Goal: Feedback & Contribution: Submit feedback/report problem

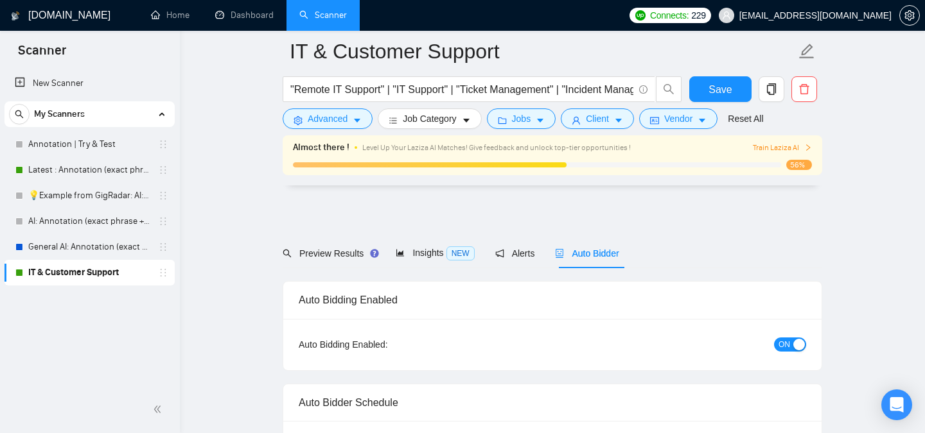
scroll to position [881, 0]
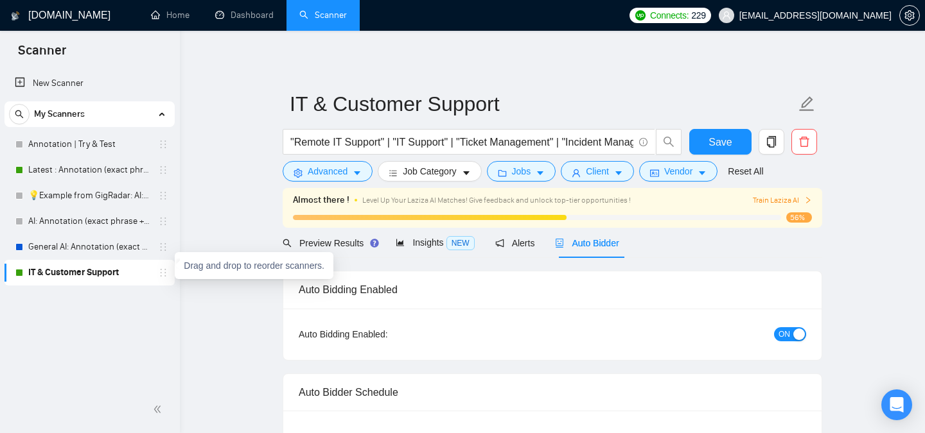
click at [164, 276] on icon "holder" at bounding box center [163, 273] width 10 height 10
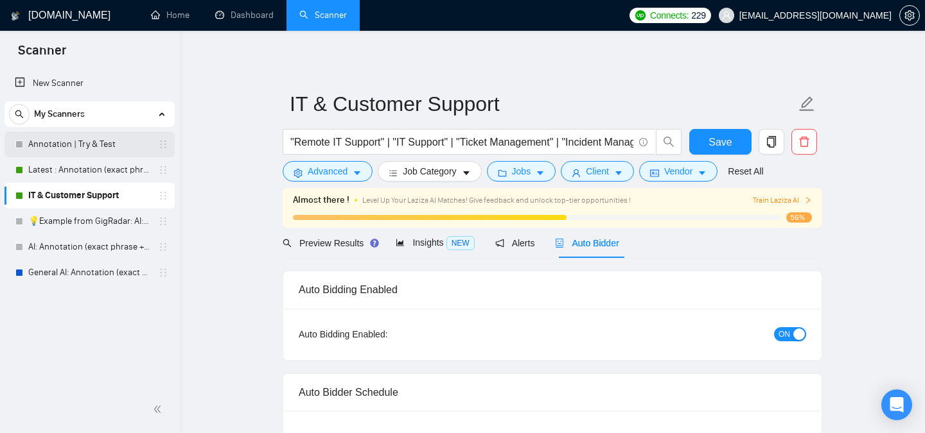
click at [107, 145] on link "Annotation | Try & Test" at bounding box center [89, 145] width 122 height 26
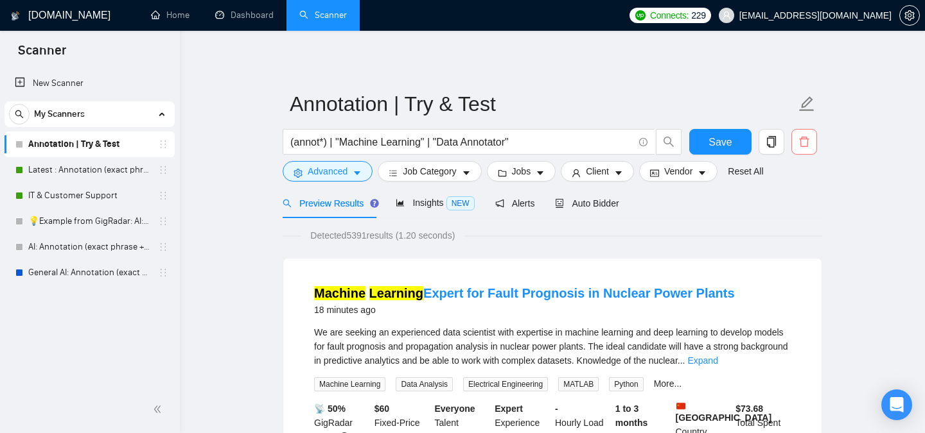
click at [805, 144] on icon "delete" at bounding box center [804, 142] width 12 height 12
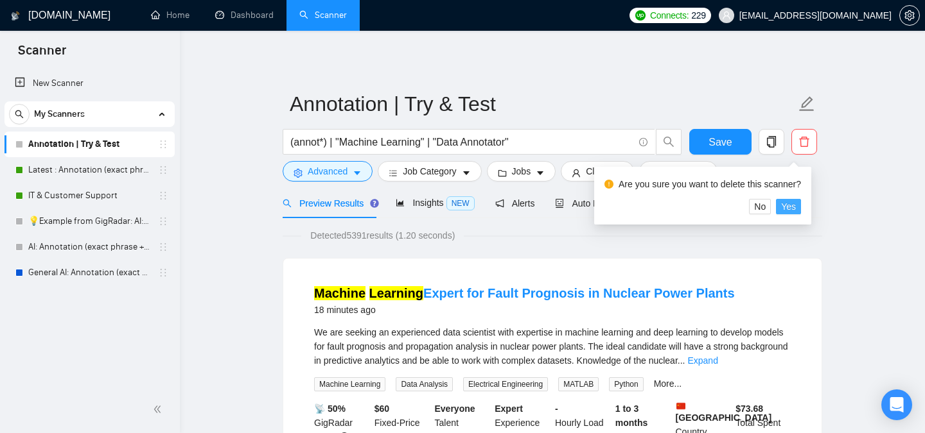
click at [796, 212] on span "Yes" at bounding box center [788, 207] width 15 height 14
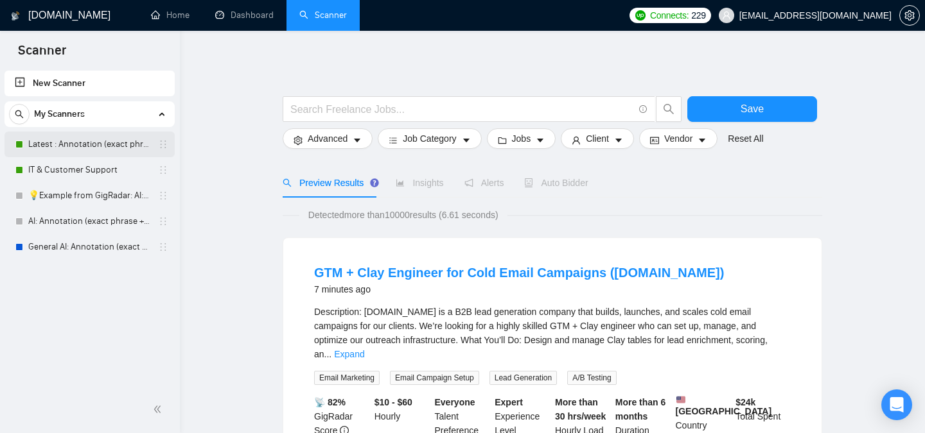
click at [91, 146] on link "Latest : Annotation (exact phrase + context )" at bounding box center [89, 145] width 122 height 26
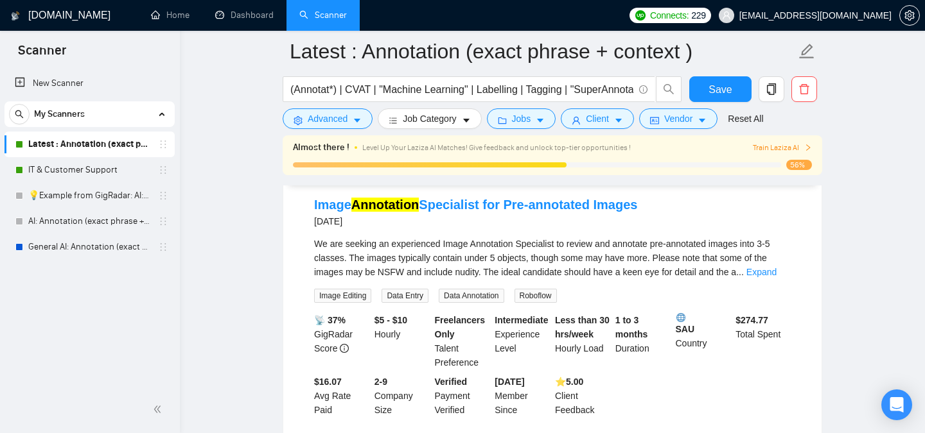
scroll to position [414, 0]
click at [800, 162] on span "56%" at bounding box center [799, 165] width 26 height 10
click at [786, 150] on span "Train Laziza AI" at bounding box center [782, 148] width 59 height 12
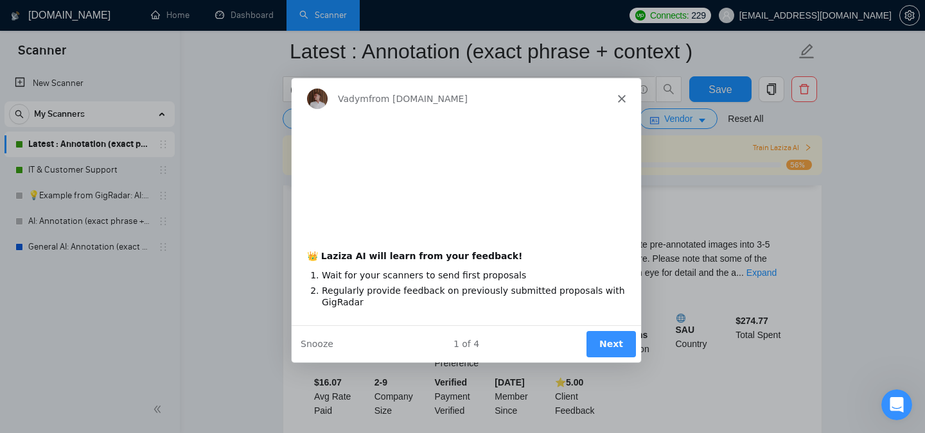
scroll to position [0, 0]
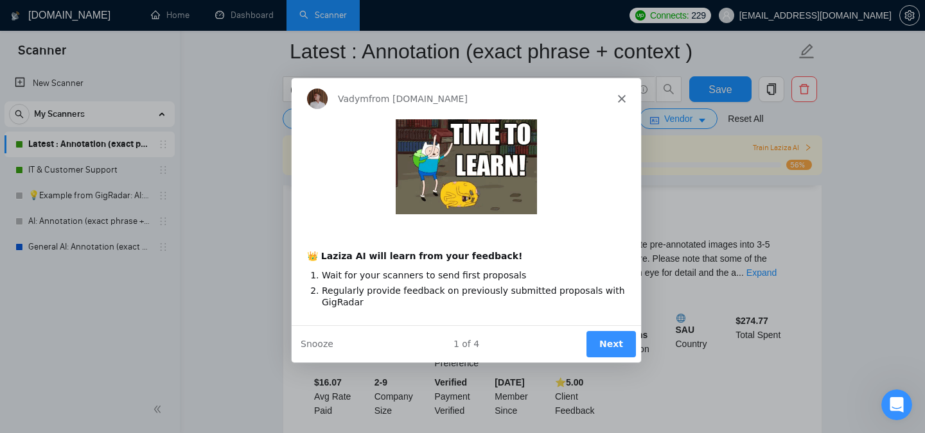
click at [613, 351] on button "Next" at bounding box center [610, 344] width 49 height 26
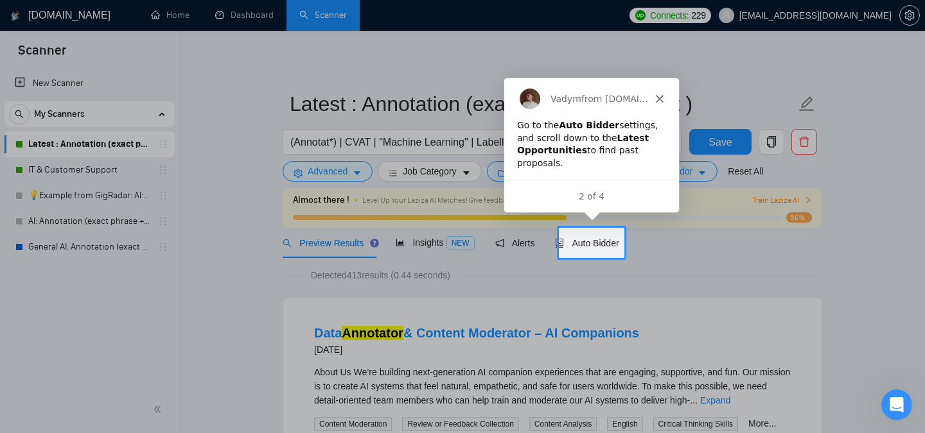
click at [595, 194] on div "2 of 4" at bounding box center [590, 195] width 175 height 13
click at [591, 247] on span "Auto Bidder" at bounding box center [587, 243] width 64 height 10
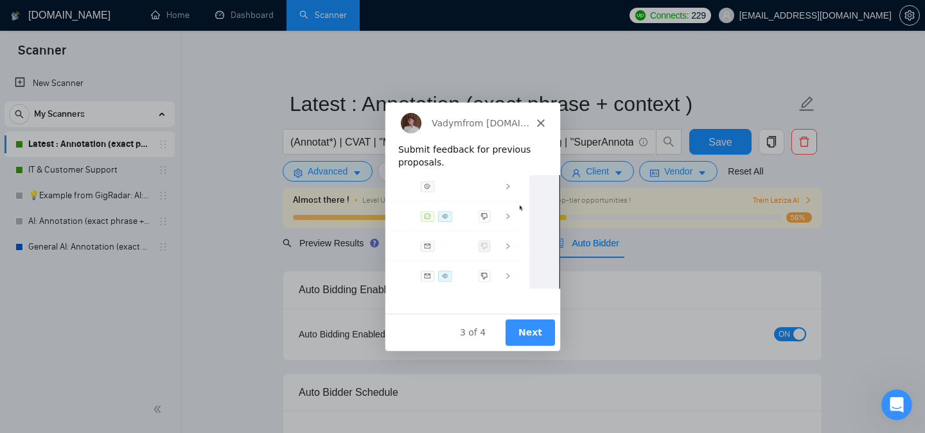
click at [520, 329] on button "Next" at bounding box center [529, 332] width 49 height 26
click at [523, 329] on button "Next" at bounding box center [529, 332] width 49 height 26
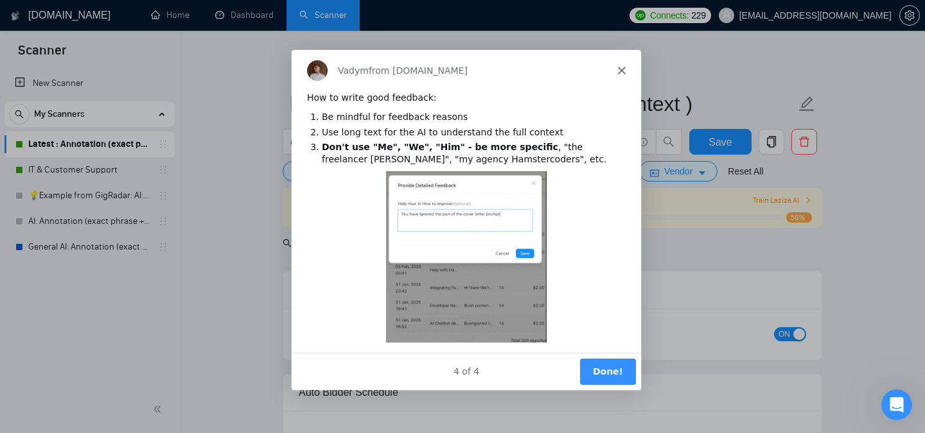
click at [597, 375] on button "Done!" at bounding box center [607, 371] width 56 height 26
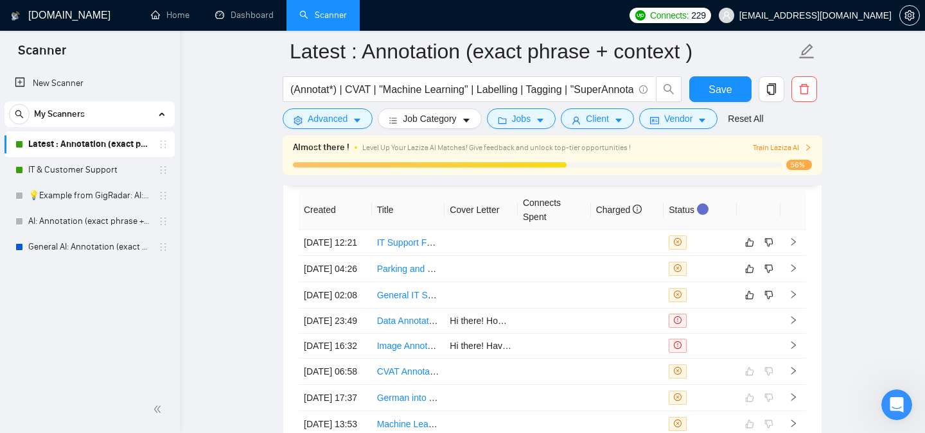
scroll to position [3271, 0]
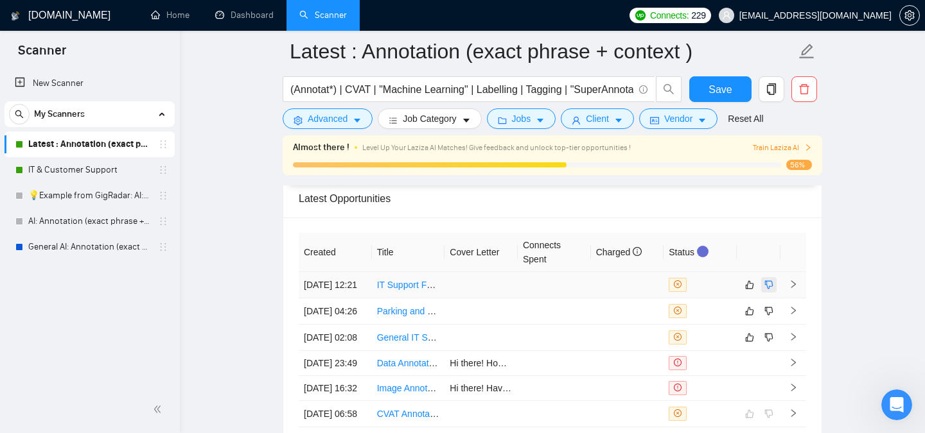
click at [769, 290] on icon "dislike" at bounding box center [768, 285] width 9 height 10
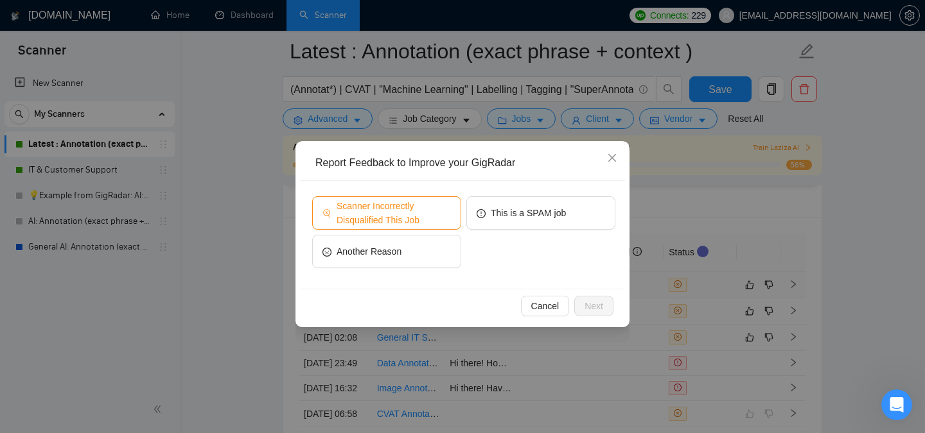
click at [390, 220] on span "Scanner Incorrectly Disqualified This Job" at bounding box center [394, 213] width 114 height 28
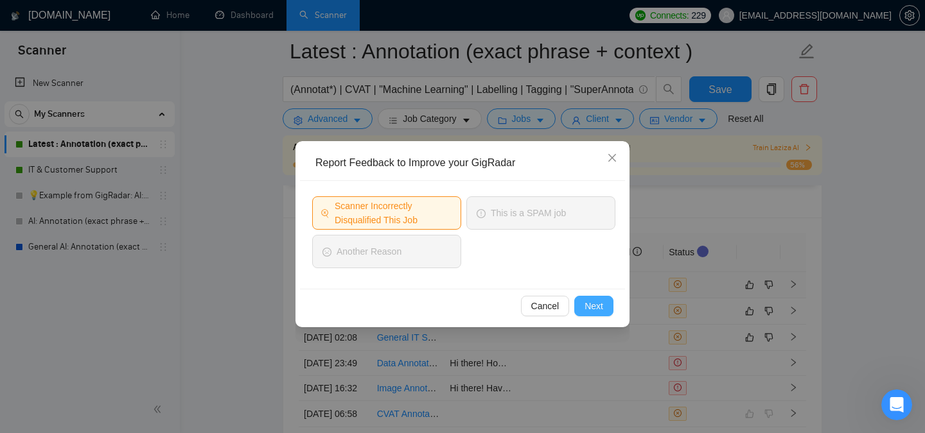
click at [594, 310] on span "Next" at bounding box center [593, 306] width 19 height 14
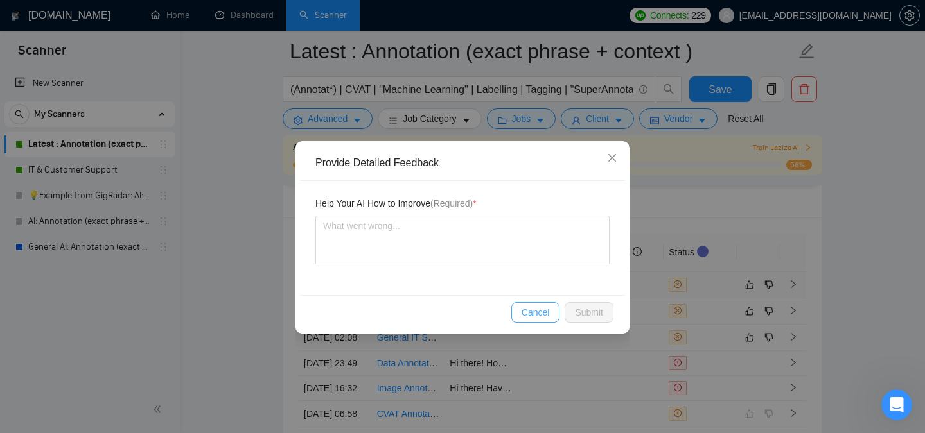
click at [526, 316] on span "Cancel" at bounding box center [535, 313] width 28 height 14
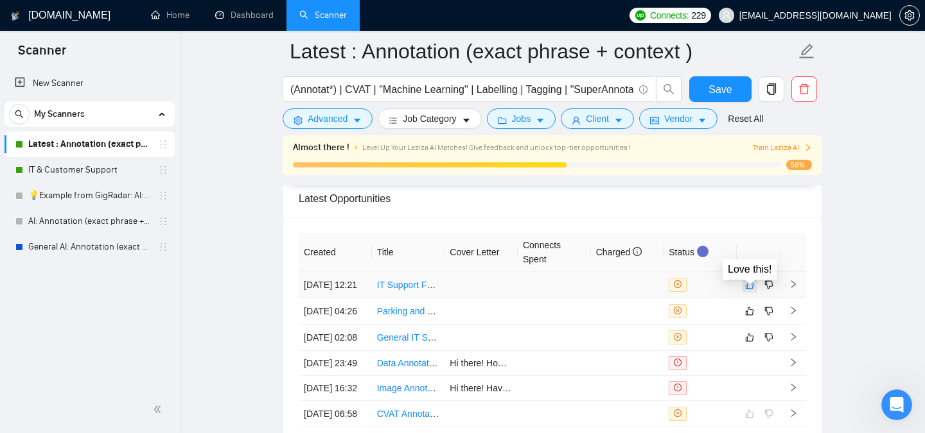
click at [749, 290] on icon "like" at bounding box center [749, 285] width 9 height 10
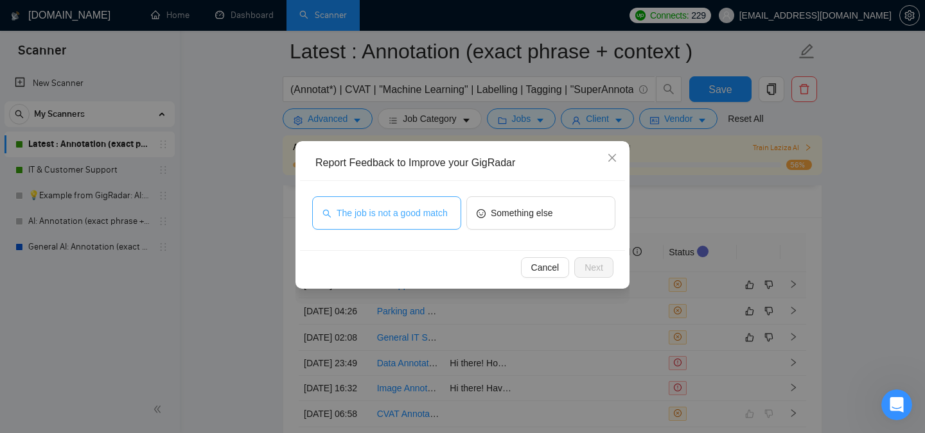
click at [396, 213] on span "The job is not a good match" at bounding box center [392, 213] width 111 height 14
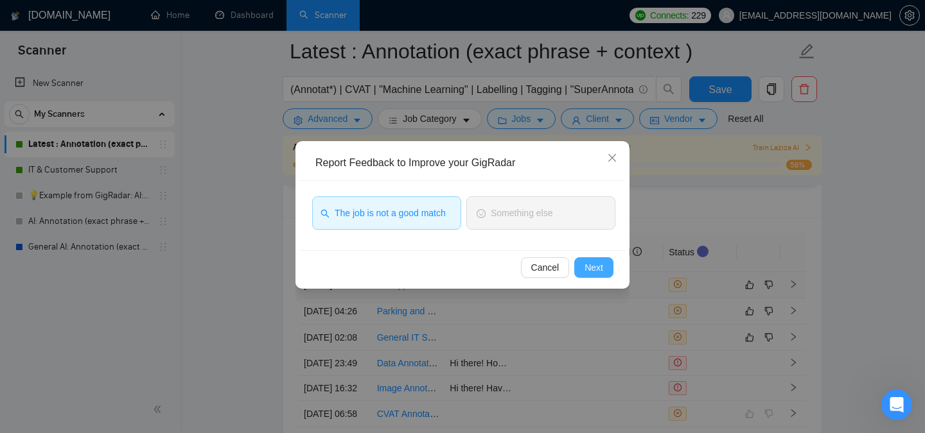
click at [593, 261] on span "Next" at bounding box center [593, 268] width 19 height 14
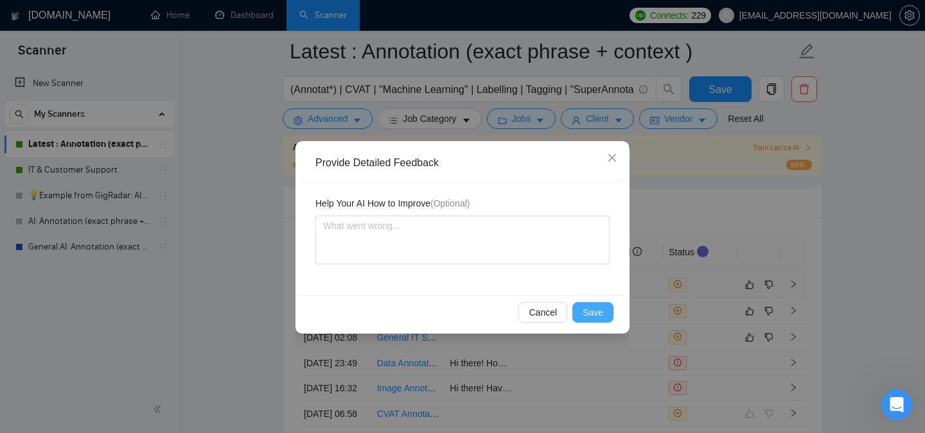
click at [589, 317] on span "Save" at bounding box center [592, 313] width 21 height 14
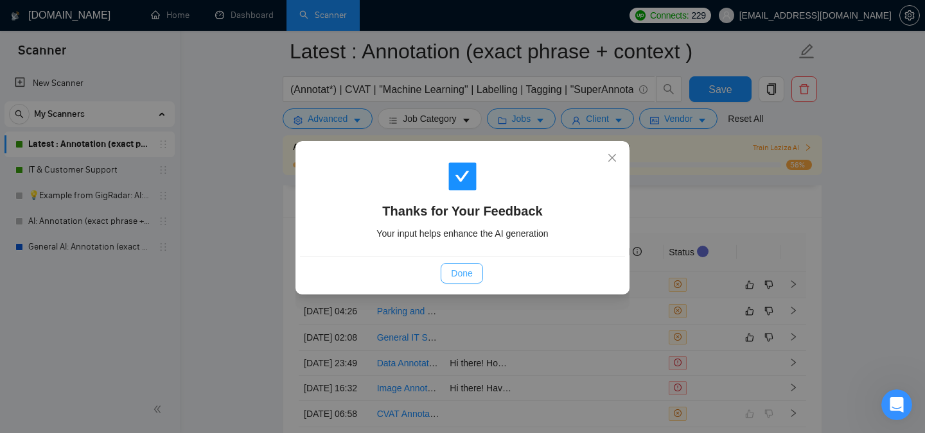
click at [457, 274] on span "Done" at bounding box center [461, 274] width 21 height 14
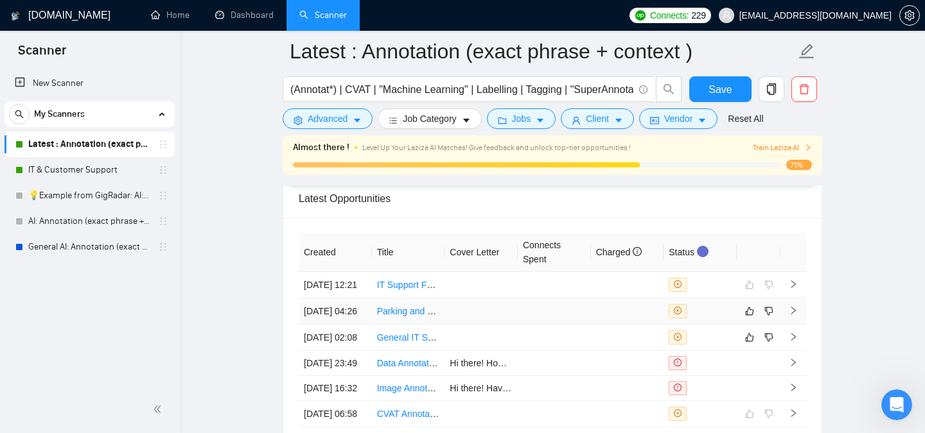
click at [404, 317] on link "Parking and Speeding Ticket Management for Car Company" at bounding box center [497, 311] width 240 height 10
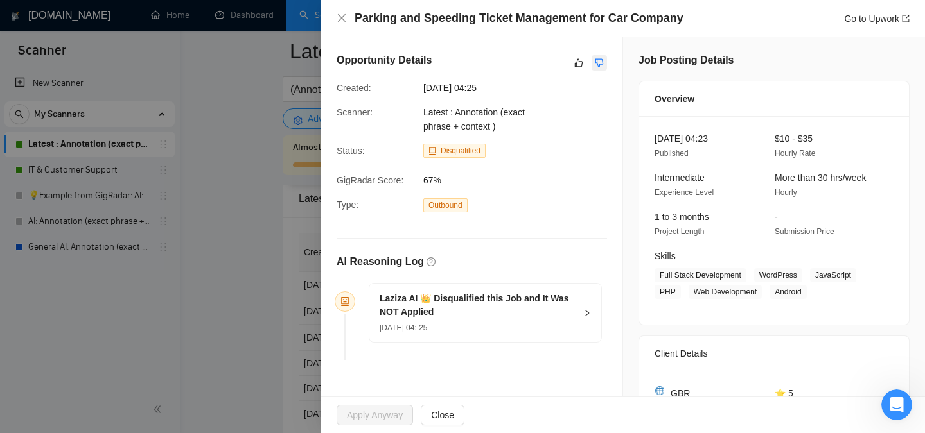
click at [600, 60] on icon "dislike" at bounding box center [599, 63] width 9 height 10
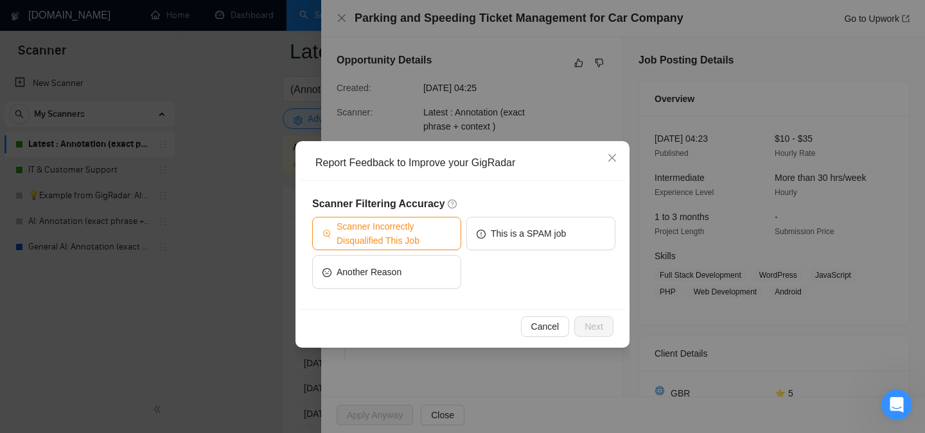
click at [393, 244] on span "Scanner Incorrectly Disqualified This Job" at bounding box center [394, 234] width 114 height 28
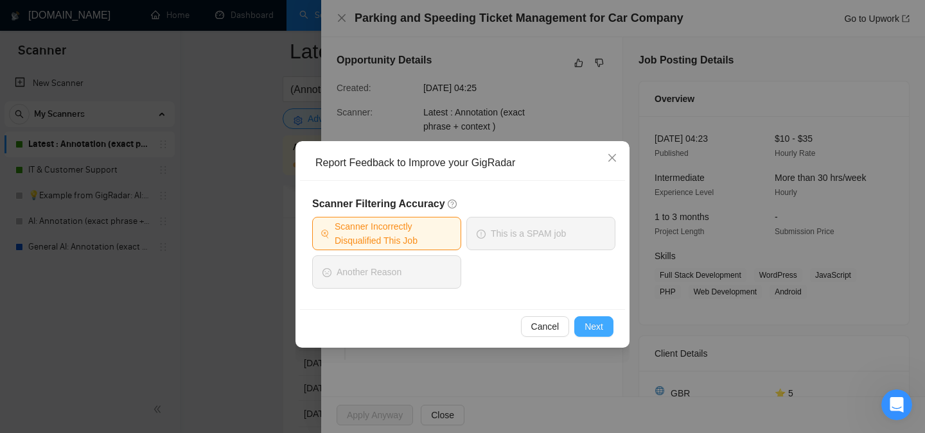
click at [599, 330] on span "Next" at bounding box center [593, 327] width 19 height 14
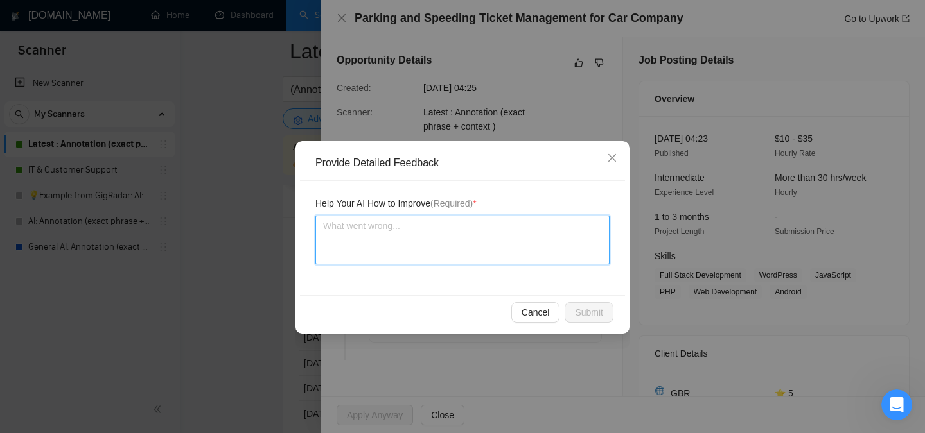
click at [411, 236] on textarea at bounding box center [462, 240] width 294 height 49
type textarea "Th"
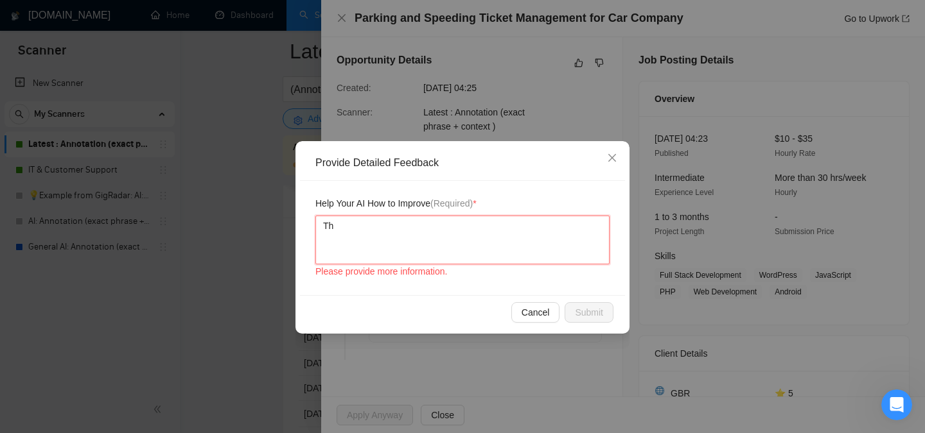
type textarea "Thi"
type textarea "This"
type textarea "This i"
type textarea "This is"
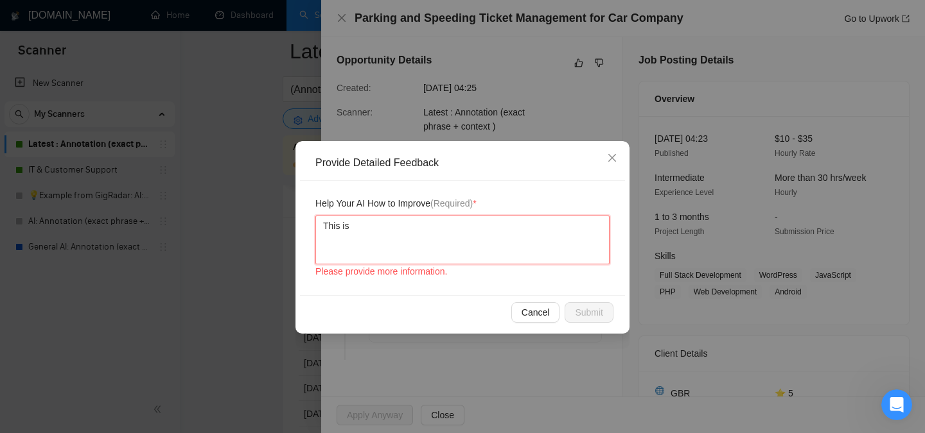
type textarea "This is"
type textarea "This is a"
type textarea "This is a s"
type textarea "This is a sm"
type textarea "This is a s"
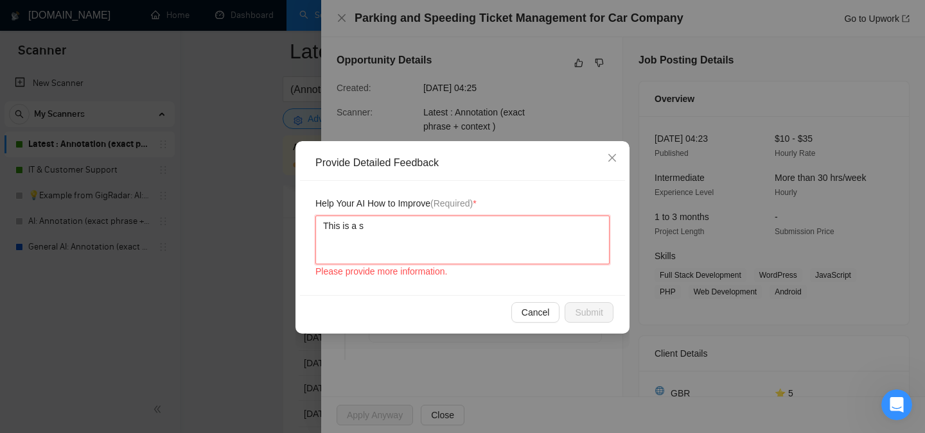
type textarea "This is a"
type textarea "This is a s"
type textarea "This is a si"
type textarea "This is a sim"
type textarea "This is a simp"
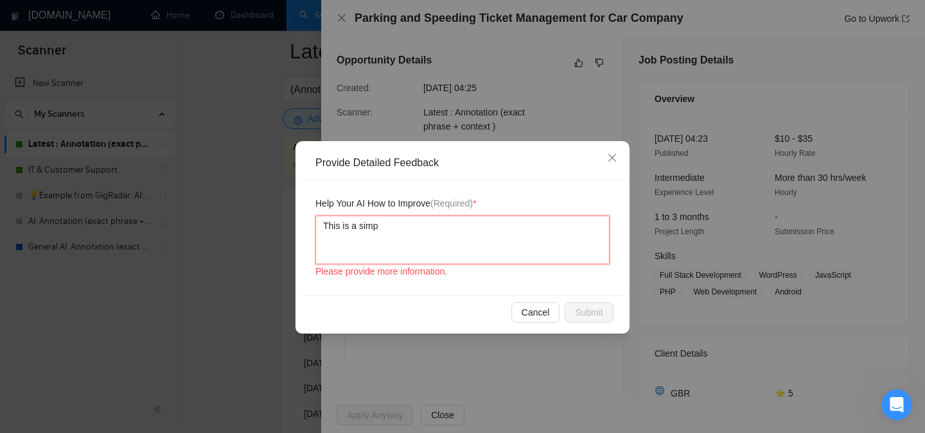
type textarea "This is a simpl"
type textarea "This is a simple"
type textarea "This is a simple s"
type textarea "This is a simple st"
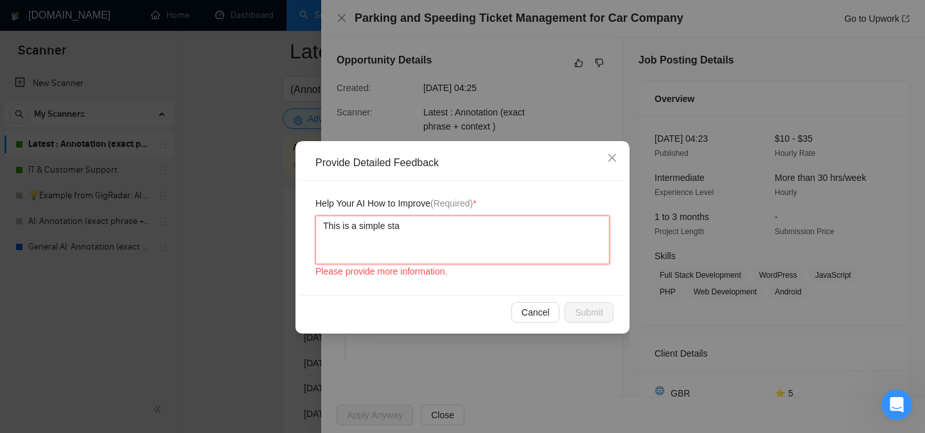
type textarea "This is a simple star"
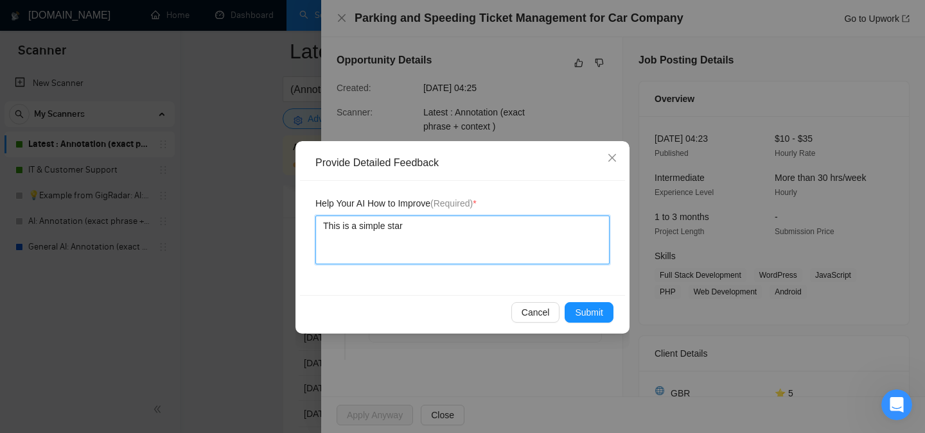
type textarea "This is a simple stari"
type textarea "This is a simple starig"
type textarea "This is a simple starigh"
type textarea "This is a simple staright"
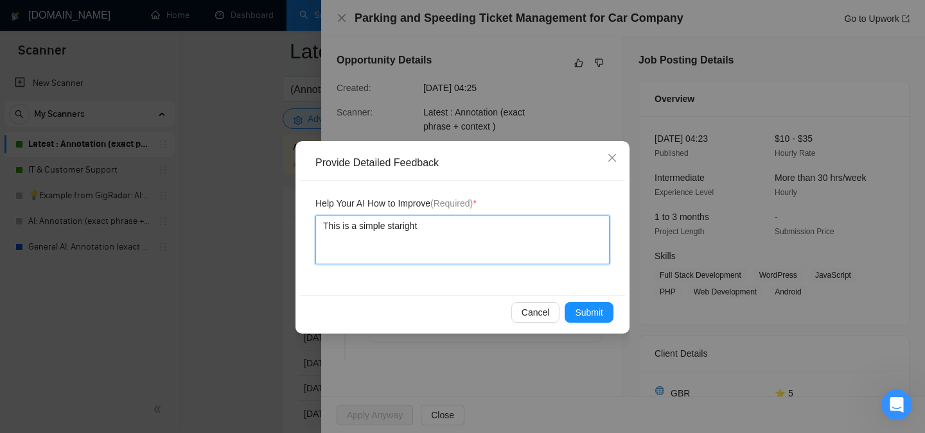
type textarea "This is a simple staright"
type textarea "This is a simple starigh"
type textarea "This is a simple starig"
type textarea "This is a simple stari"
type textarea "This is a simple star"
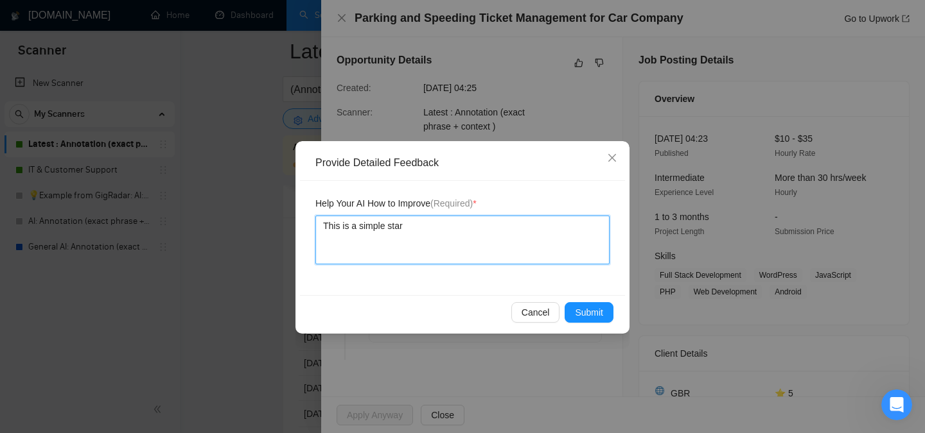
type textarea "This is a simple sta"
type textarea "This is a simple st"
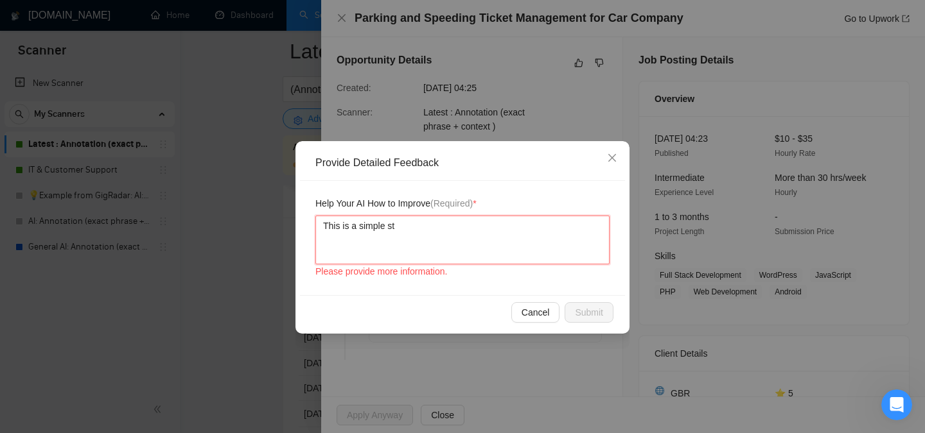
type textarea "This is a simple str"
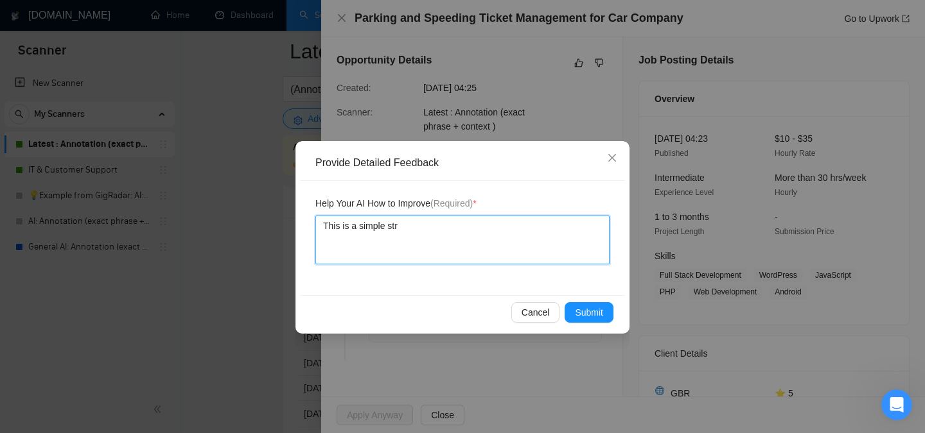
type textarea "This is a simple stra"
type textarea "This is a simple strai"
type textarea "This is a simple straig"
type textarea "This is a simple straigh"
type textarea "This is a simple straight"
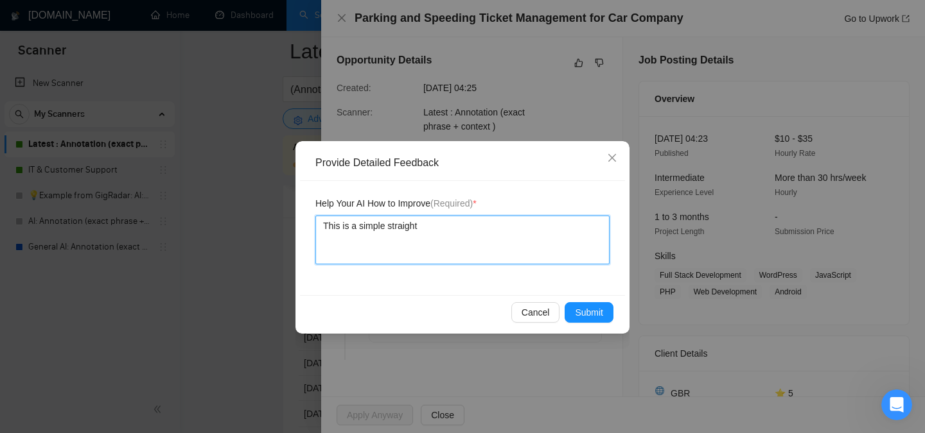
type textarea "This is a simple straight"
type textarea "This is a simple straight f"
type textarea "This is a simple straight fo"
type textarea "This is a simple straight fow"
type textarea "This is a simple straight fowa"
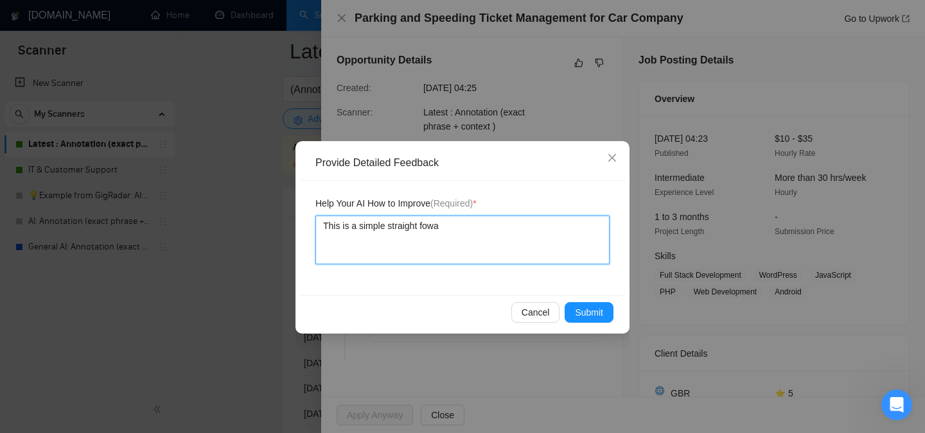
type textarea "This is a simple straight fow"
type textarea "This is a simple straight fo"
type textarea "This is a simple straight for"
type textarea "This is a simple straight forw"
type textarea "This is a simple straight forwa"
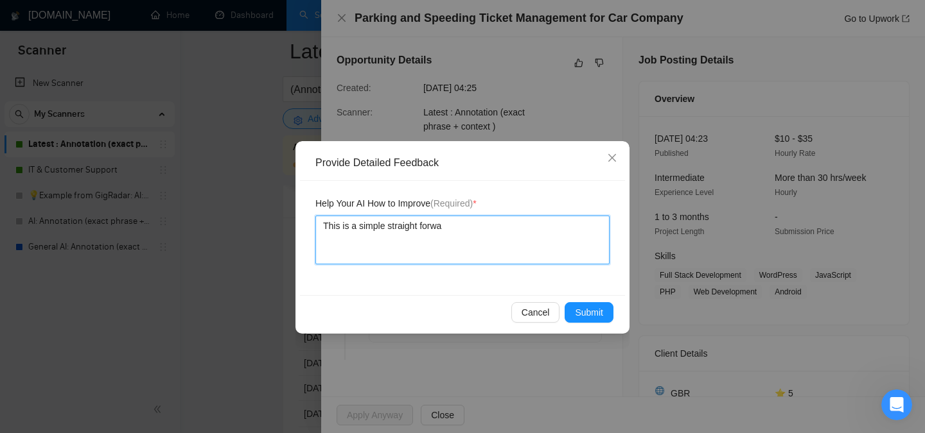
type textarea "This is a simple straight forwar"
type textarea "This is a simple straight forward"
type textarea "This is a simple straight forward j"
type textarea "This is a simple straight forward [PERSON_NAME]"
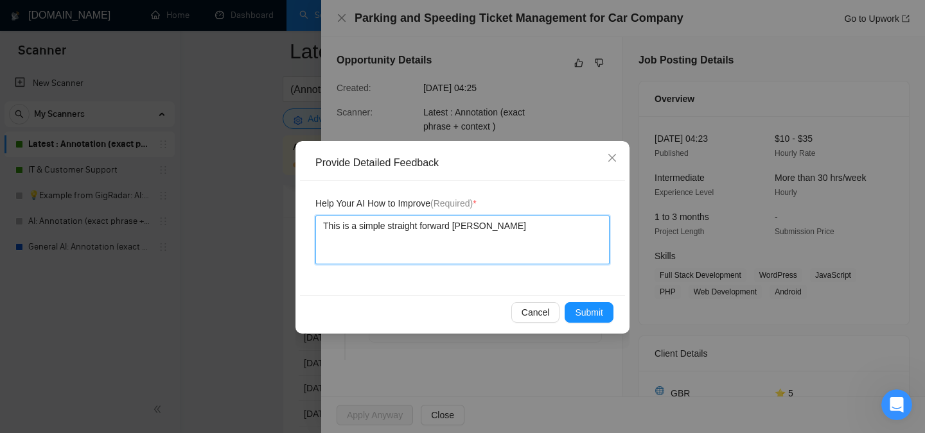
type textarea "This is a simple straight forward job"
type textarea "This is a simple straight forward job &"
type textarea "This is a simple straight forward job & w"
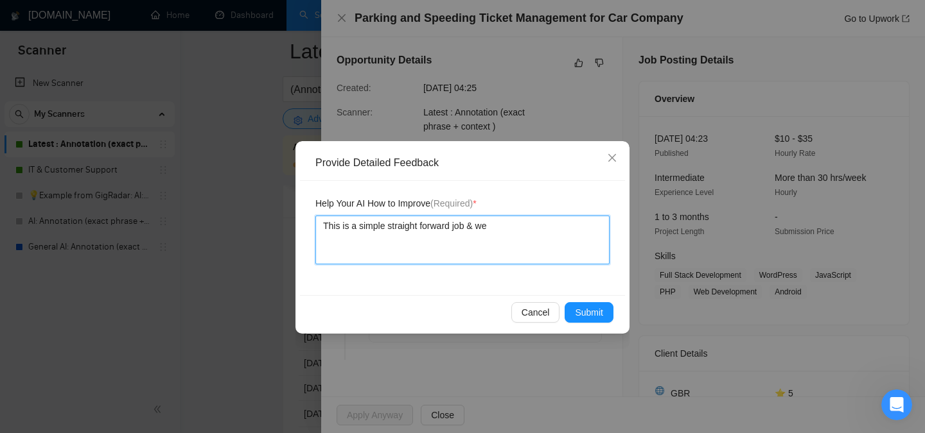
type textarea "This is a simple straight forward job & we"
type textarea "This is a simple straight forward job & we c"
type textarea "This is a simple straight forward job & we co"
type textarea "This is a simple straight forward job & we cou"
type textarea "This is a simple straight forward job & we coul"
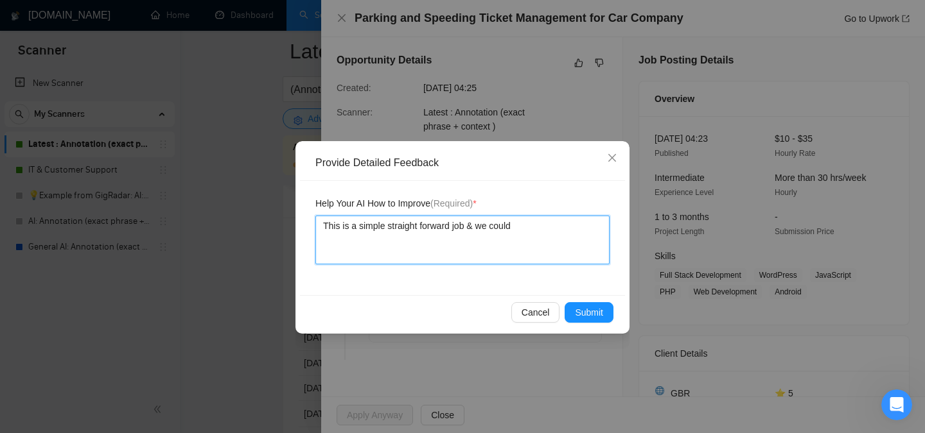
type textarea "This is a simple straight forward job & we could"
type textarea "This is a simple straight forward job & we could h"
type textarea "This is a simple straight forward job & we could ha"
type textarea "This is a simple straight forward job & we could hav"
type textarea "This is a simple straight forward job & we could have"
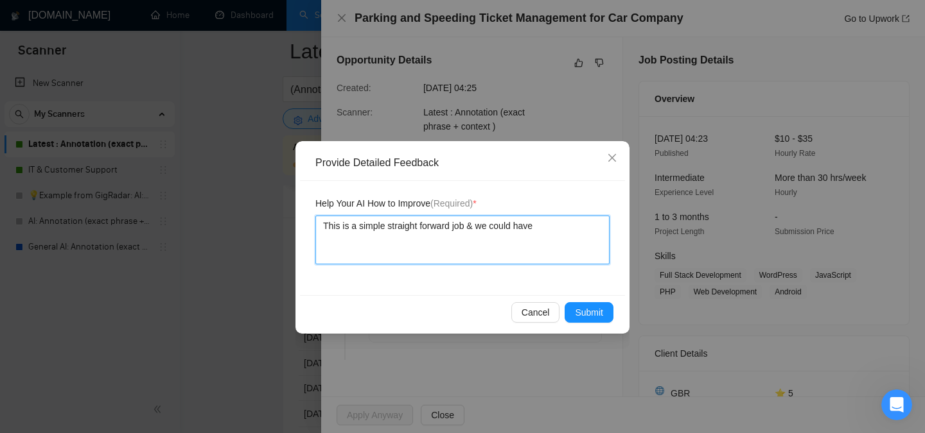
type textarea "This is a simple straight forward job & we could have d"
type textarea "This is a simple straight forward job & we could have do"
type textarea "This is a simple straight forward job & we could have don"
type textarea "This is a simple straight forward job & we could have done"
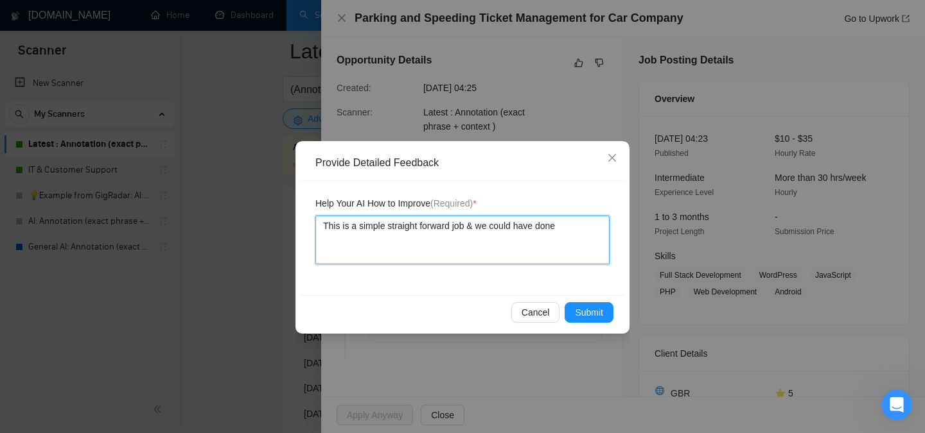
type textarea "This is a simple straight forward job & we could have done i"
type textarea "This is a simple straight forward job & we could have done it"
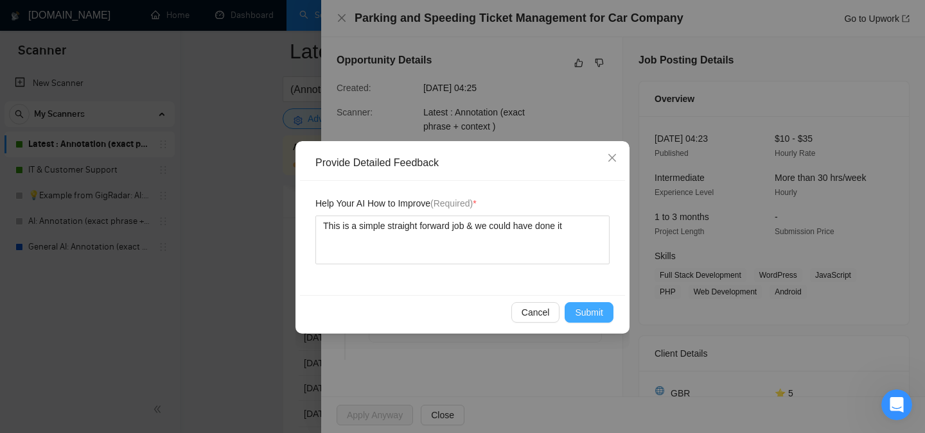
click at [598, 308] on span "Submit" at bounding box center [589, 313] width 28 height 14
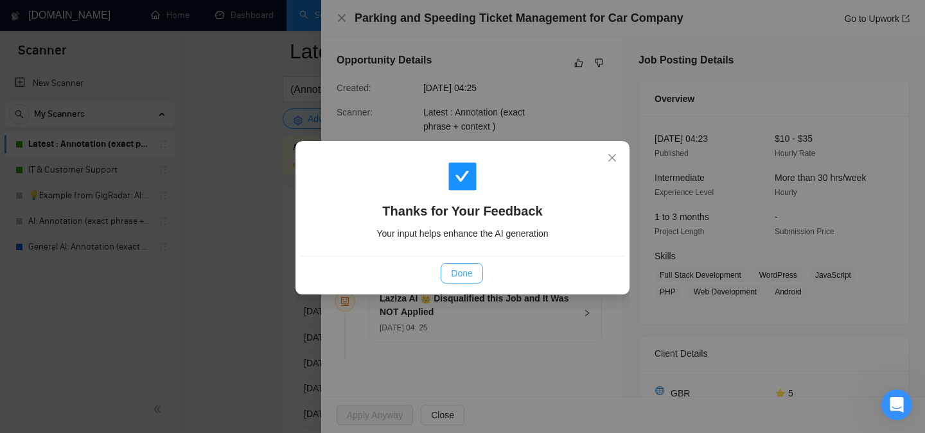
click at [459, 269] on span "Done" at bounding box center [461, 274] width 21 height 14
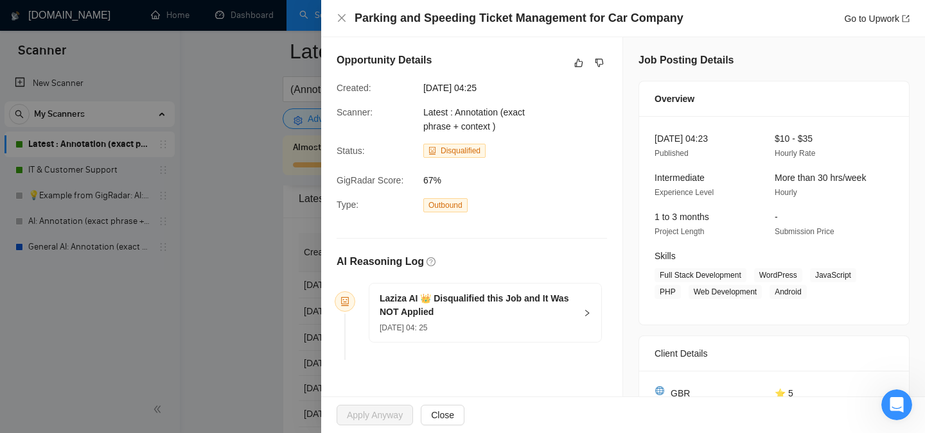
click at [212, 269] on div at bounding box center [462, 216] width 925 height 433
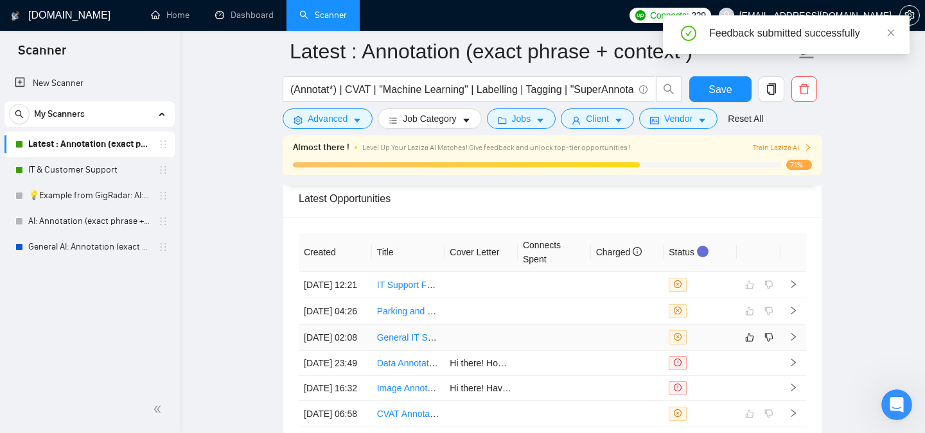
click at [411, 343] on link "General IT Support" at bounding box center [415, 338] width 76 height 10
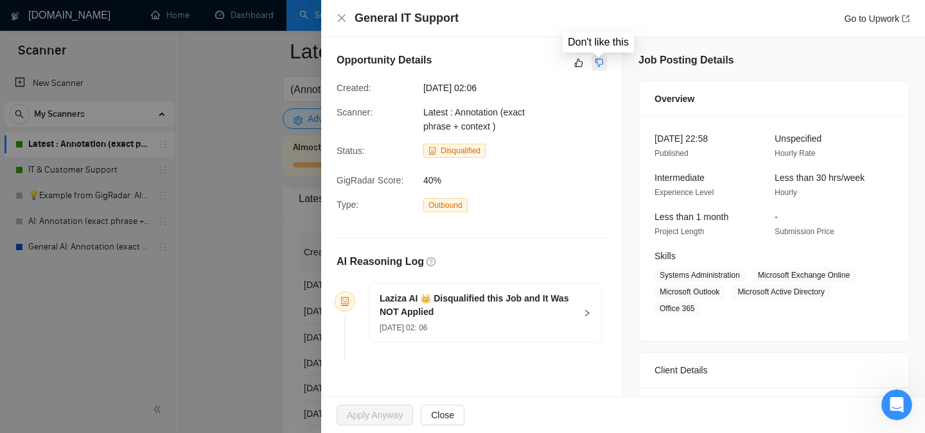
click at [601, 60] on icon "dislike" at bounding box center [599, 63] width 9 height 10
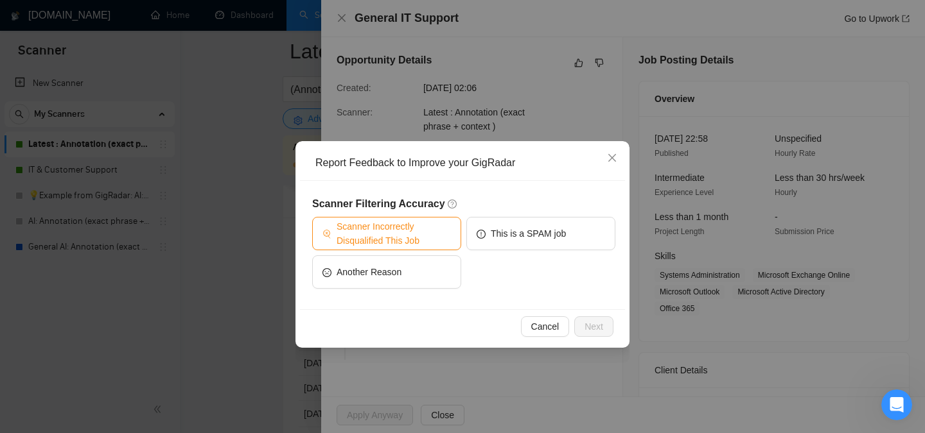
click at [370, 243] on span "Scanner Incorrectly Disqualified This Job" at bounding box center [394, 234] width 114 height 28
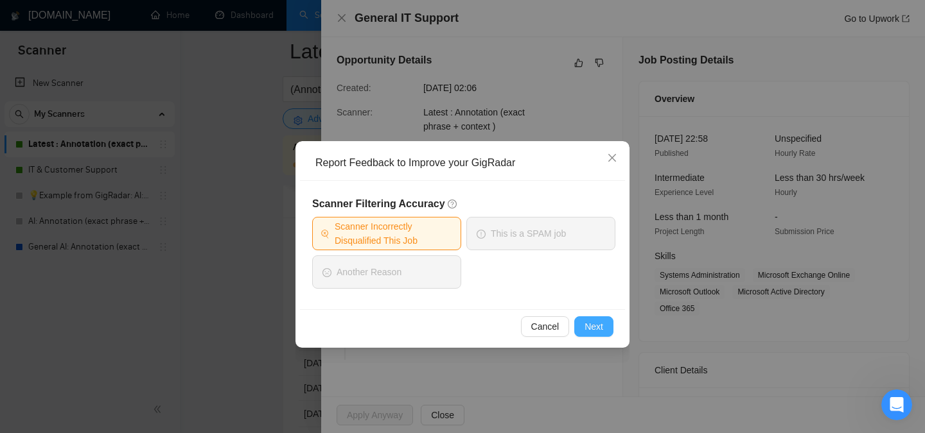
click at [596, 324] on span "Next" at bounding box center [593, 327] width 19 height 14
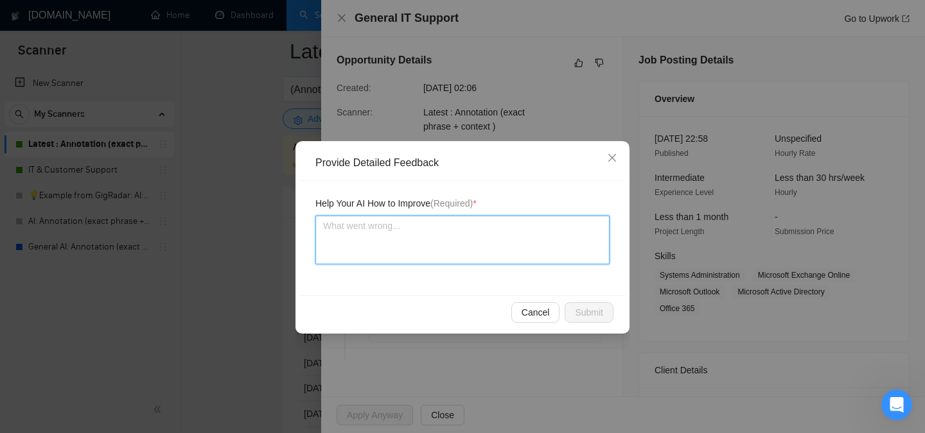
click at [414, 245] on textarea at bounding box center [462, 240] width 294 height 49
type textarea "W"
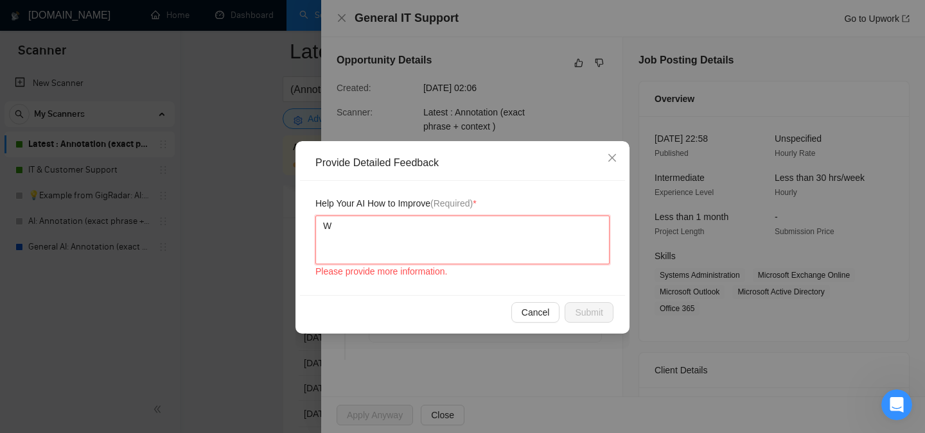
type textarea "We"
type textarea "We c"
type textarea "We ca"
type textarea "We can"
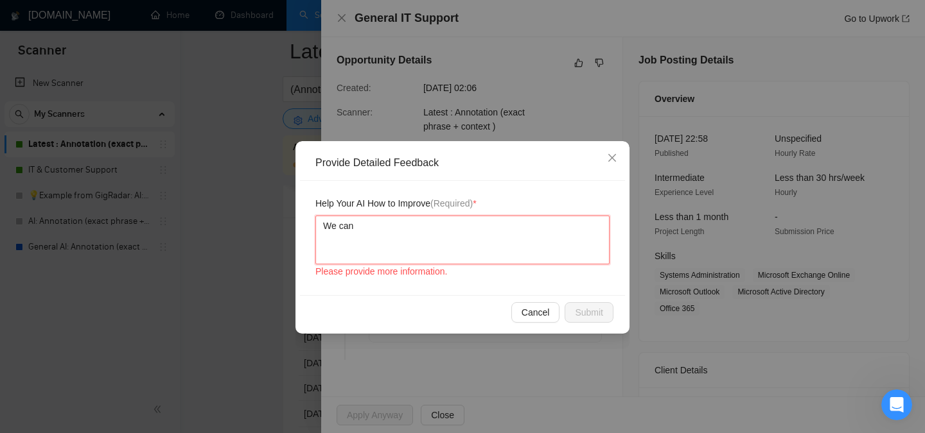
type textarea "We can d"
type textarea "We can do"
type textarea "We can do I"
type textarea "We can do IT"
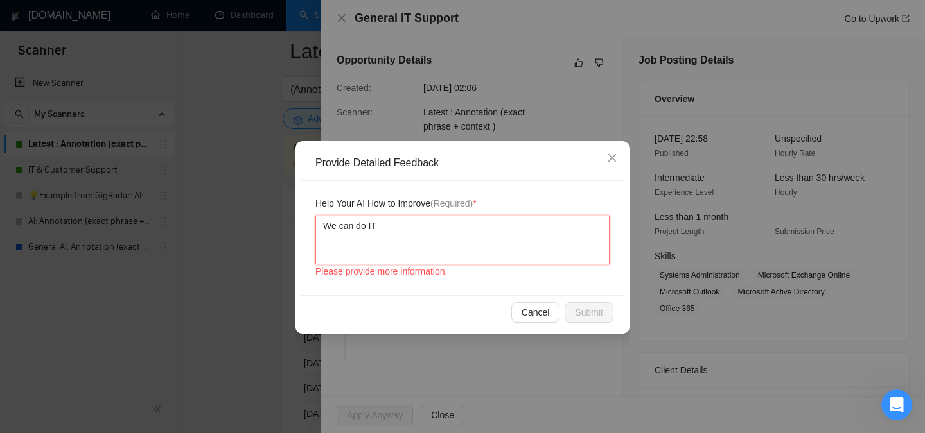
type textarea "We can do IT"
type textarea "We can do IT r"
type textarea "We can do IT re"
type textarea "We can do IT rel"
type textarea "We can do IT [MEDICAL_DATA]"
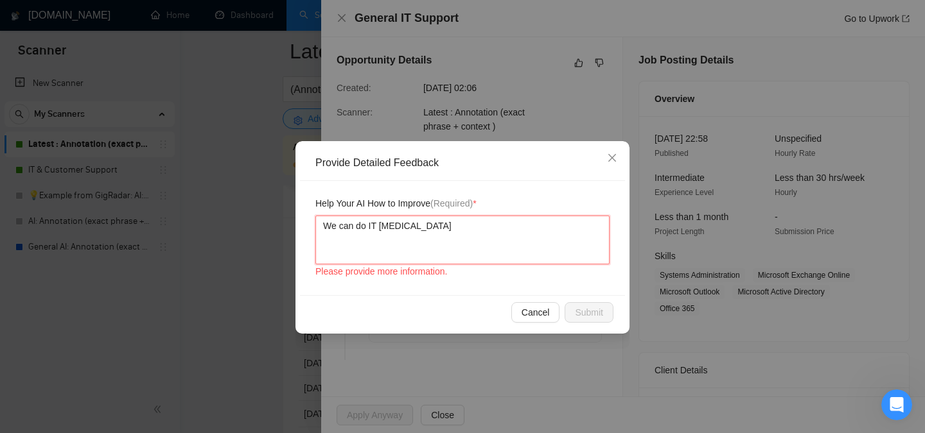
type textarea "We can do IT relat"
type textarea "We can do IT relate"
type textarea "We can do IT related"
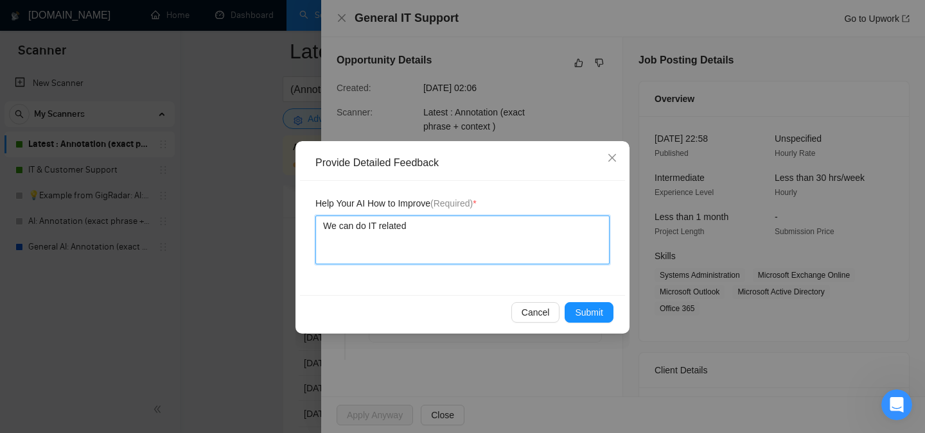
type textarea "We can do IT related"
type textarea "We can do IT related s"
type textarea "We can do IT related su"
type textarea "We can do IT related sup"
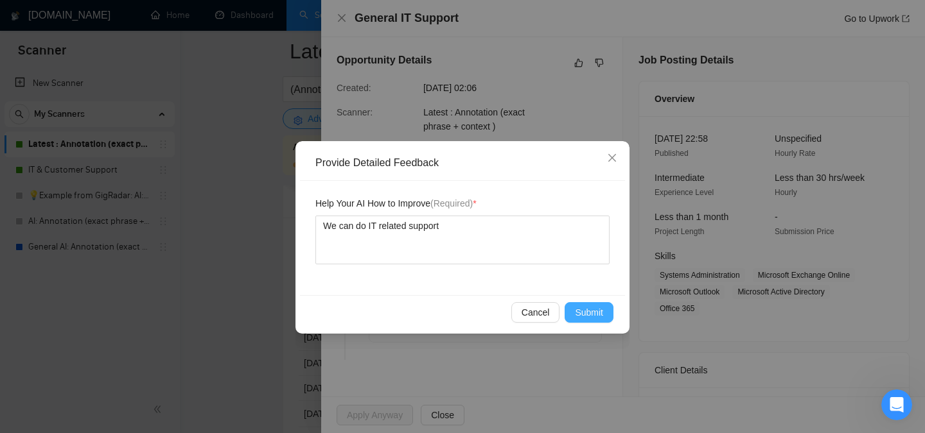
click at [593, 306] on span "Submit" at bounding box center [589, 313] width 28 height 14
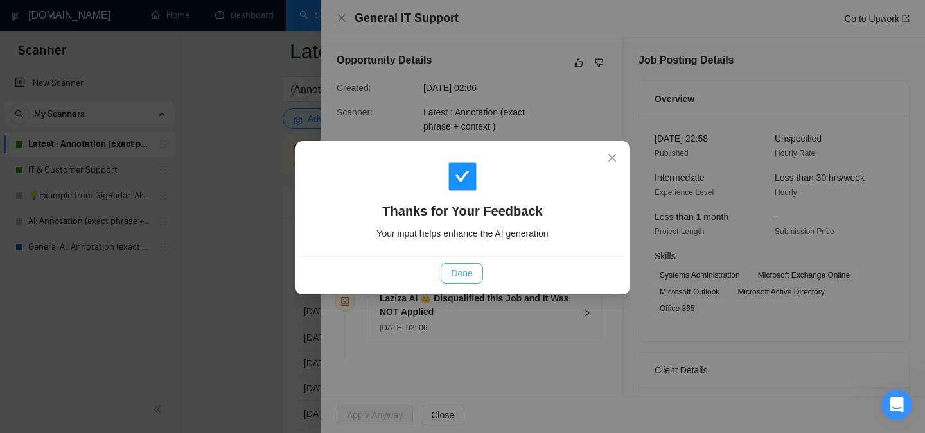
click at [464, 274] on span "Done" at bounding box center [461, 274] width 21 height 14
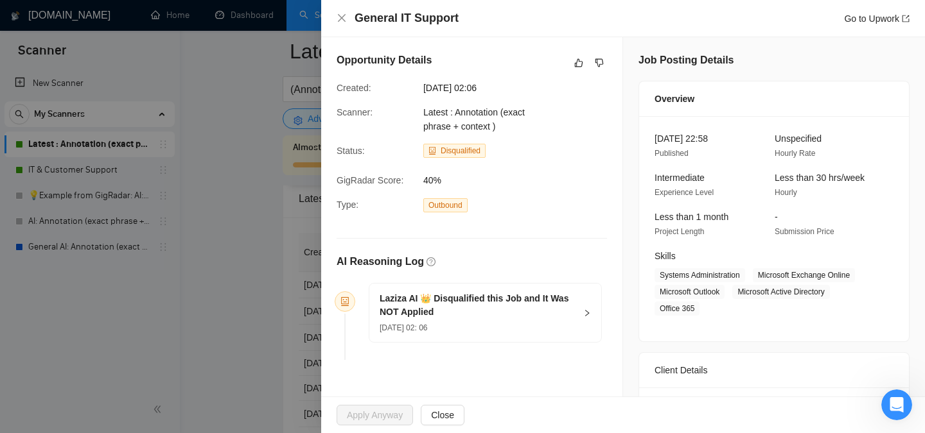
click at [192, 268] on div at bounding box center [462, 216] width 925 height 433
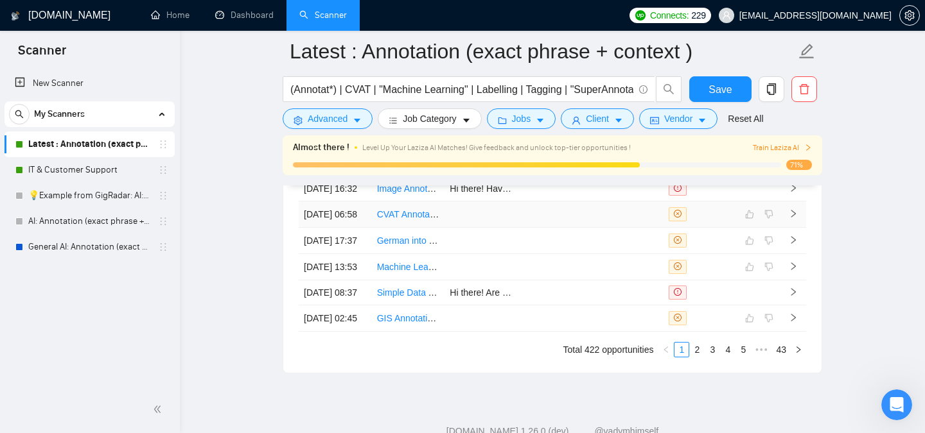
scroll to position [3499, 0]
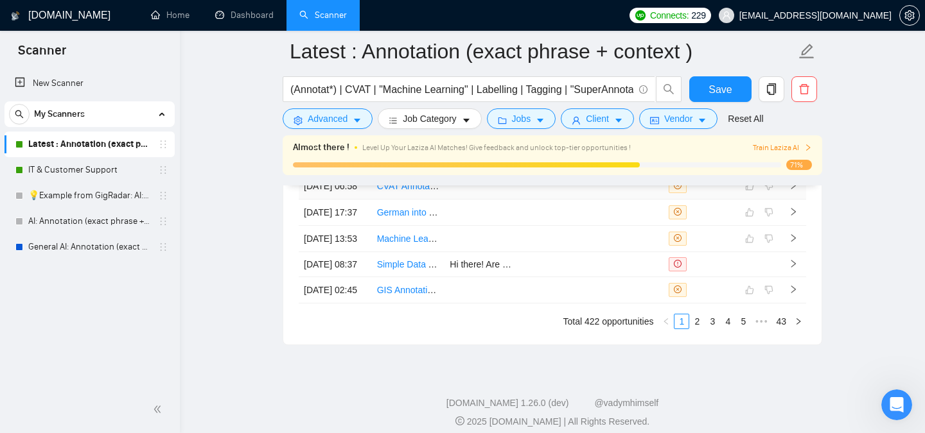
click at [412, 191] on link "CVAT Annotation Expert Needed for Blueprint Symbol Annotation" at bounding box center [506, 186] width 258 height 10
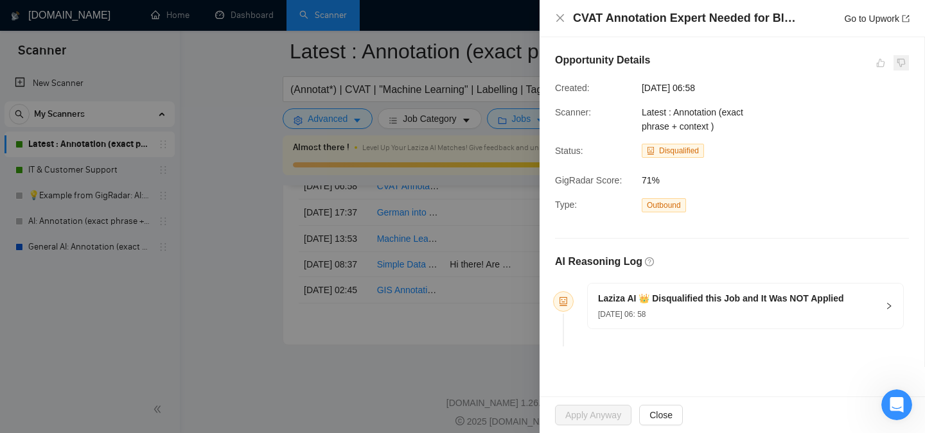
click at [906, 60] on span at bounding box center [900, 62] width 15 height 15
click at [559, 11] on div "CVAT Annotation Expert Needed for Blueprint Symbol Annotation Go to Upwork" at bounding box center [732, 18] width 354 height 16
click at [560, 21] on icon "close" at bounding box center [560, 18] width 10 height 10
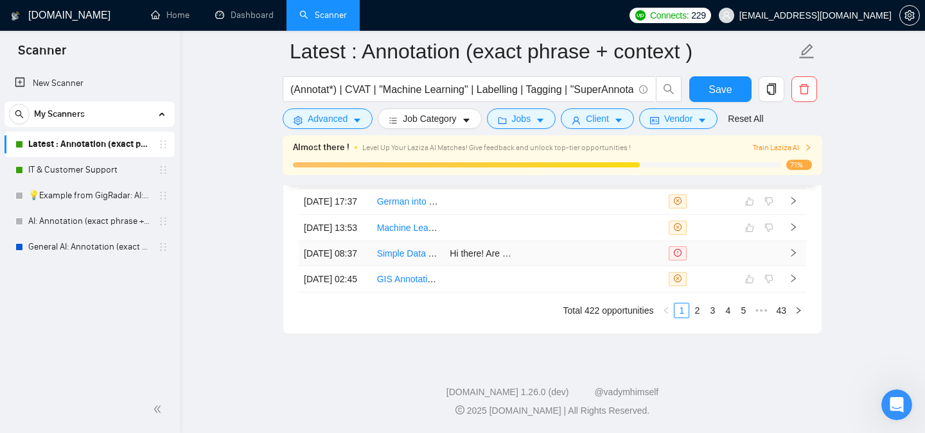
scroll to position [3594, 0]
click at [699, 318] on link "2" at bounding box center [697, 311] width 14 height 14
click at [785, 312] on link "43" at bounding box center [781, 311] width 18 height 14
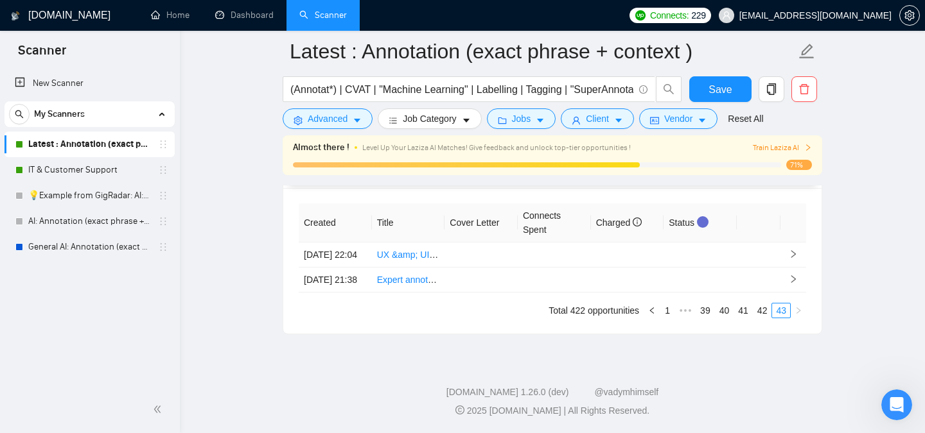
scroll to position [3307, 0]
click at [763, 319] on li "42" at bounding box center [762, 310] width 19 height 15
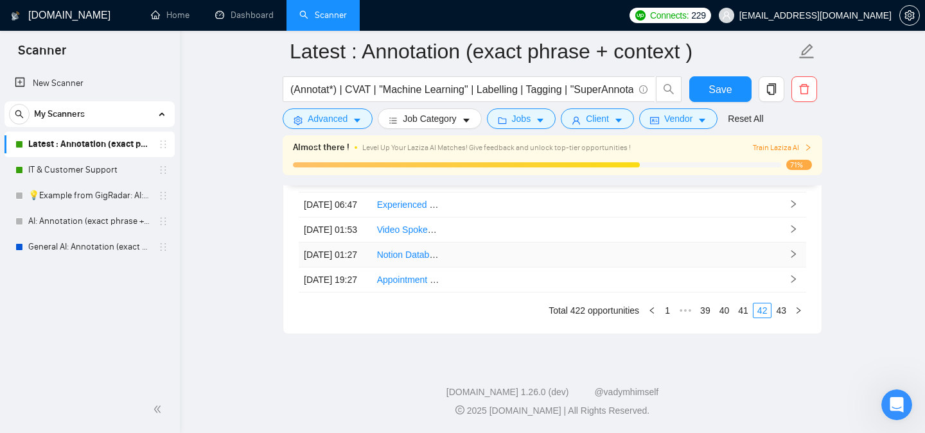
scroll to position [3642, 0]
click at [704, 314] on link "39" at bounding box center [705, 311] width 18 height 14
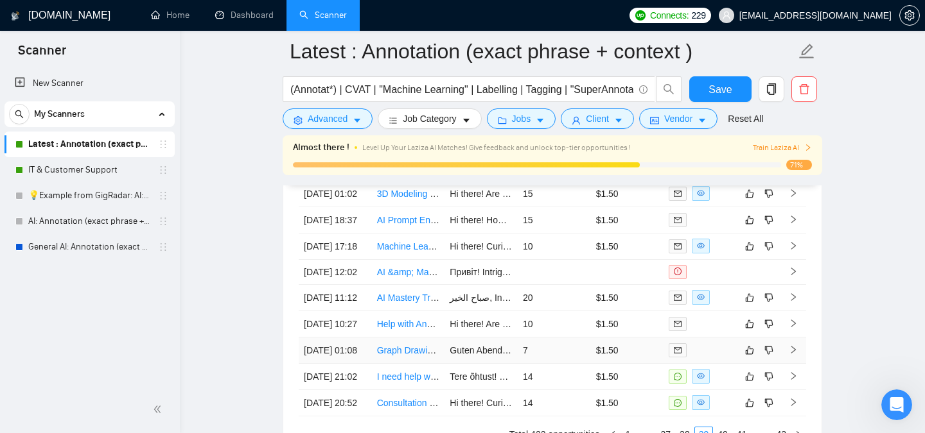
scroll to position [3388, 0]
click at [401, 200] on link "3D Modeling Dataset Creation" at bounding box center [437, 194] width 121 height 10
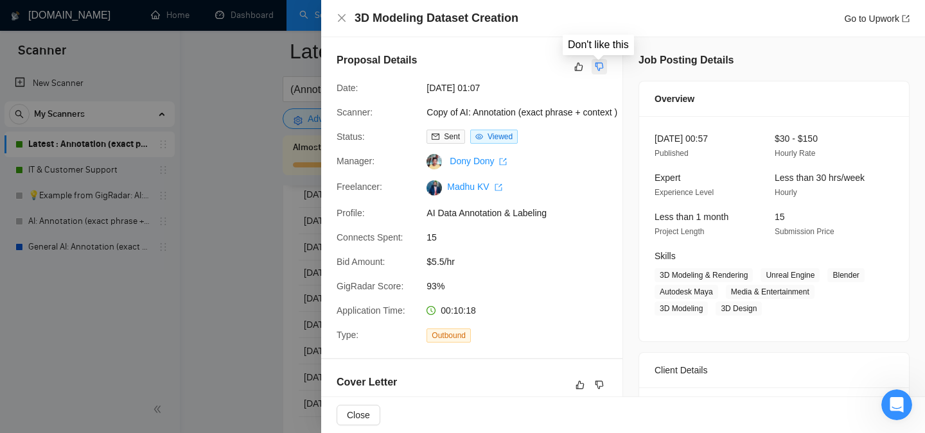
click at [599, 66] on icon "dislike" at bounding box center [599, 67] width 9 height 10
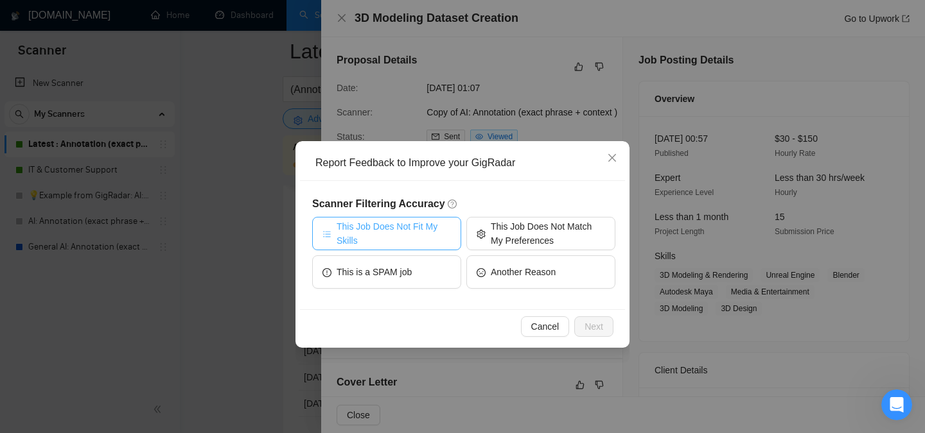
click at [394, 240] on span "This Job Does Not Fit My Skills" at bounding box center [394, 234] width 114 height 28
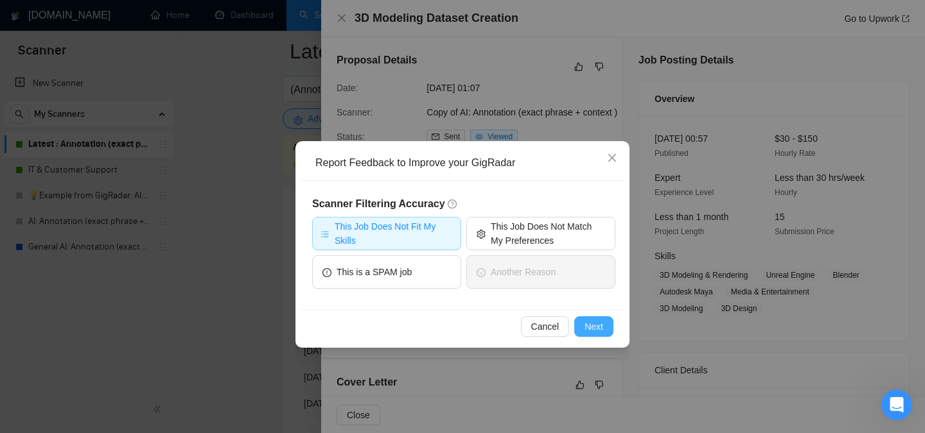
click at [595, 327] on span "Next" at bounding box center [593, 327] width 19 height 14
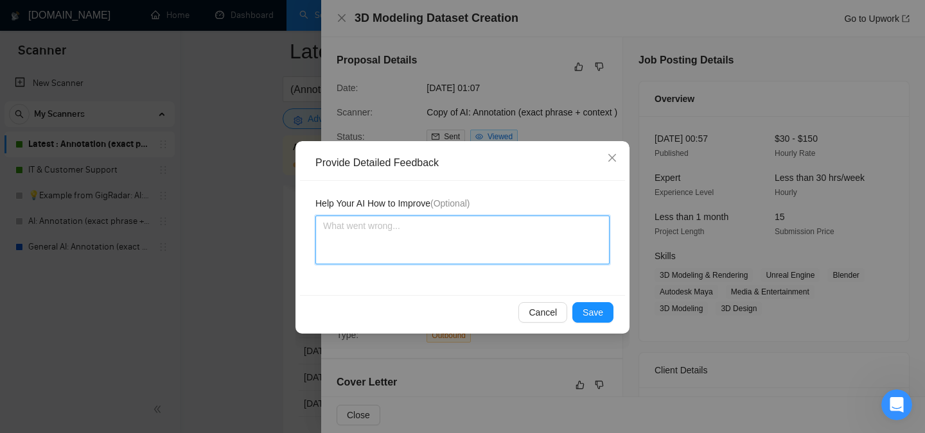
click at [436, 243] on textarea at bounding box center [462, 240] width 294 height 49
paste textarea "3D modeling and art"
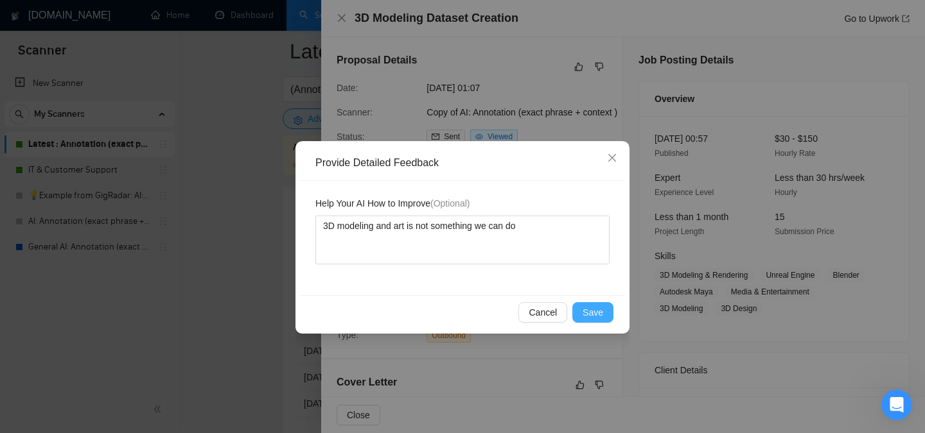
click at [596, 315] on span "Save" at bounding box center [592, 313] width 21 height 14
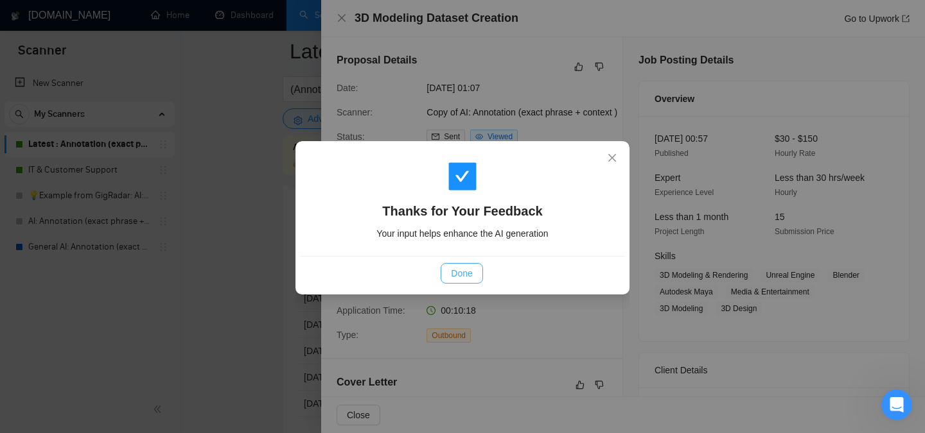
click at [455, 277] on span "Done" at bounding box center [461, 274] width 21 height 14
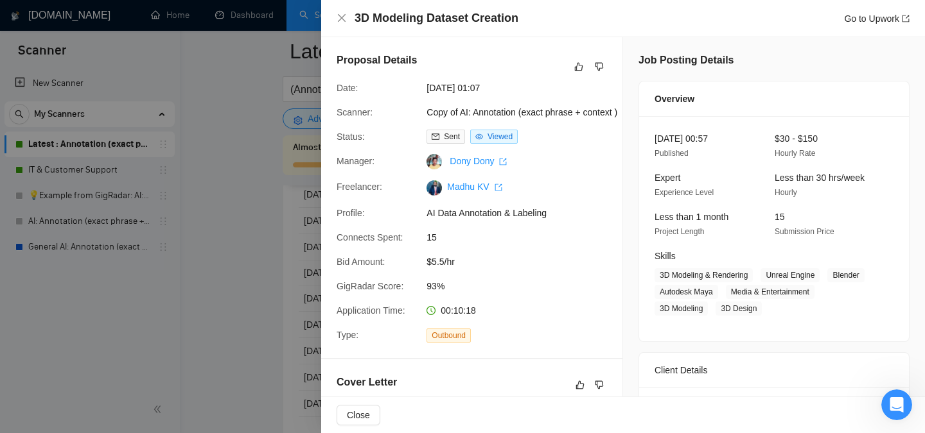
click at [238, 282] on div at bounding box center [462, 216] width 925 height 433
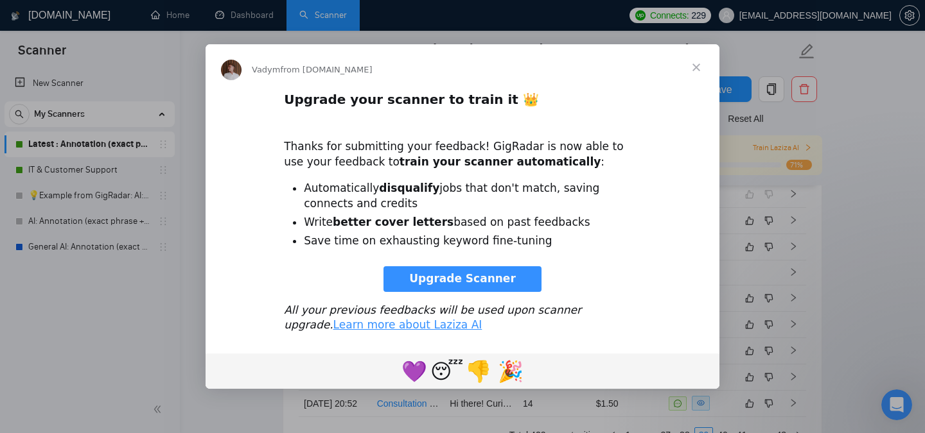
click at [477, 280] on span "Upgrade Scanner" at bounding box center [462, 278] width 107 height 13
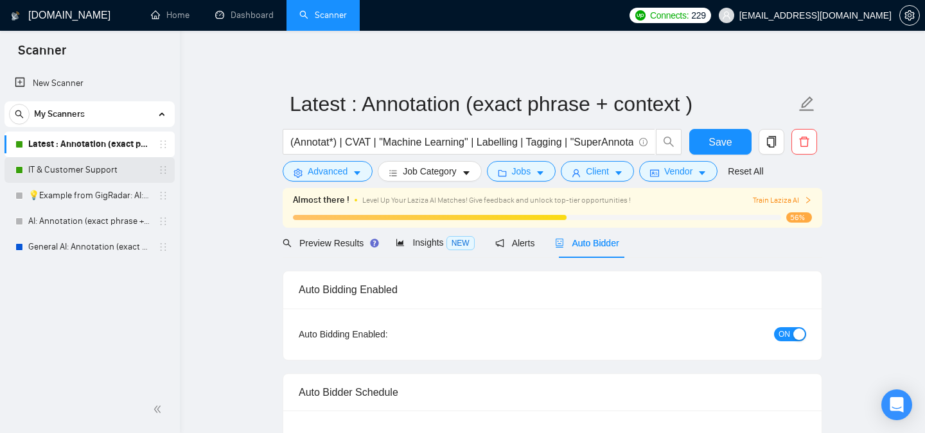
click at [77, 168] on link "IT & Customer Support" at bounding box center [89, 170] width 122 height 26
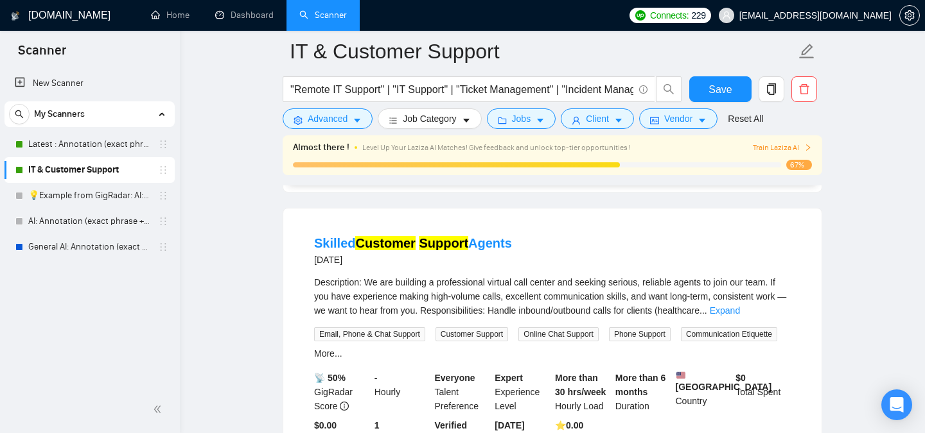
scroll to position [1203, 0]
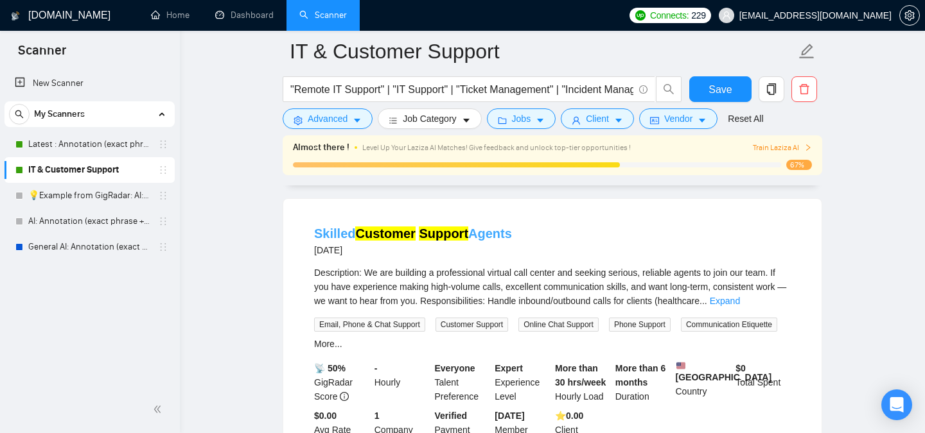
click at [357, 227] on mark "Customer" at bounding box center [385, 234] width 60 height 14
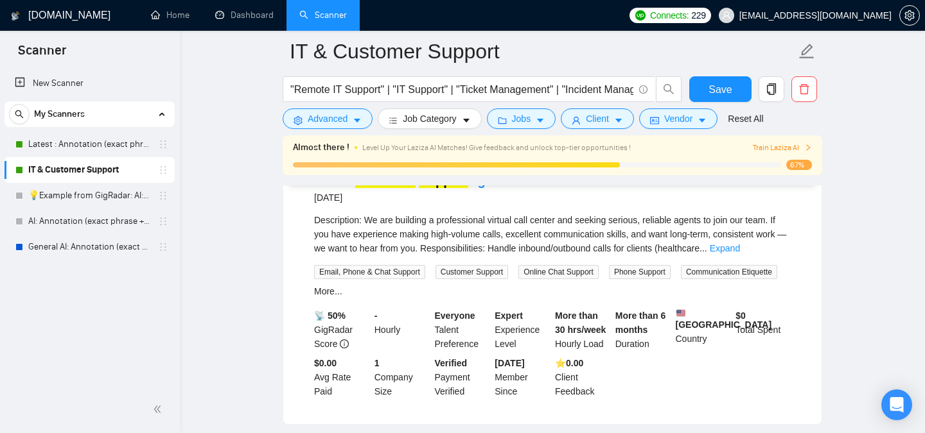
scroll to position [1182, 0]
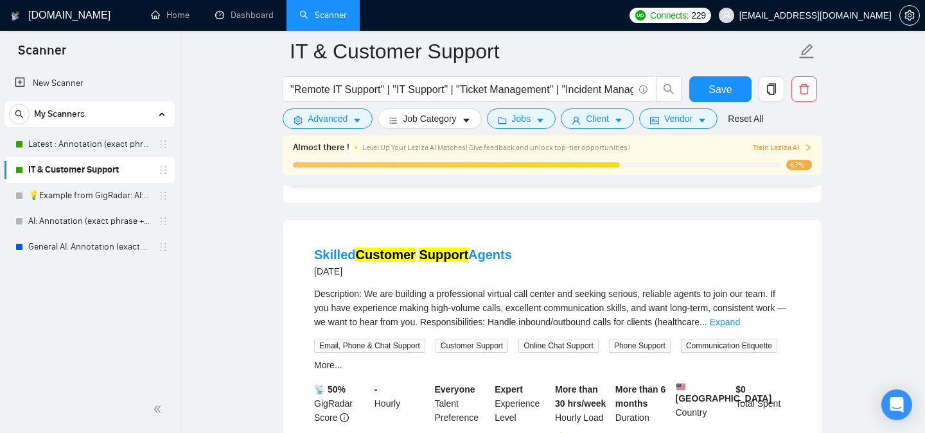
click at [544, 268] on div "Skilled Customer Support Agents 2 days ago" at bounding box center [552, 262] width 477 height 33
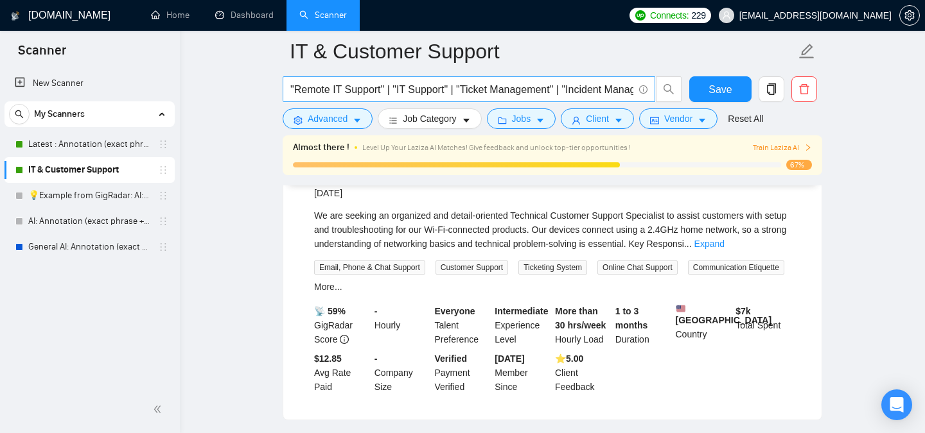
scroll to position [1388, 0]
